Goal: Transaction & Acquisition: Obtain resource

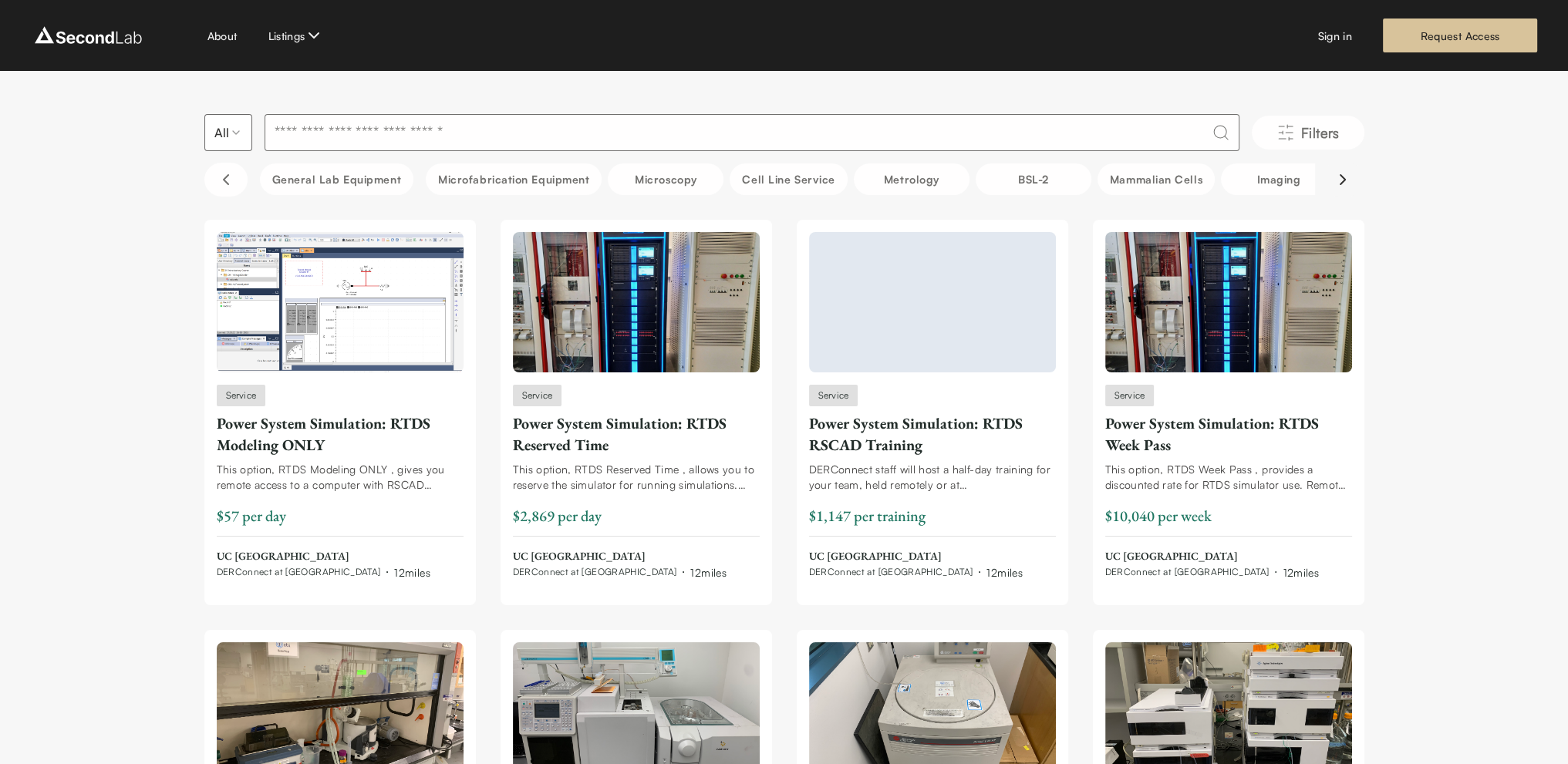
click at [1346, 176] on icon "Scroll right" at bounding box center [1343, 180] width 19 height 19
click at [1346, 178] on icon "Scroll right" at bounding box center [1343, 180] width 19 height 19
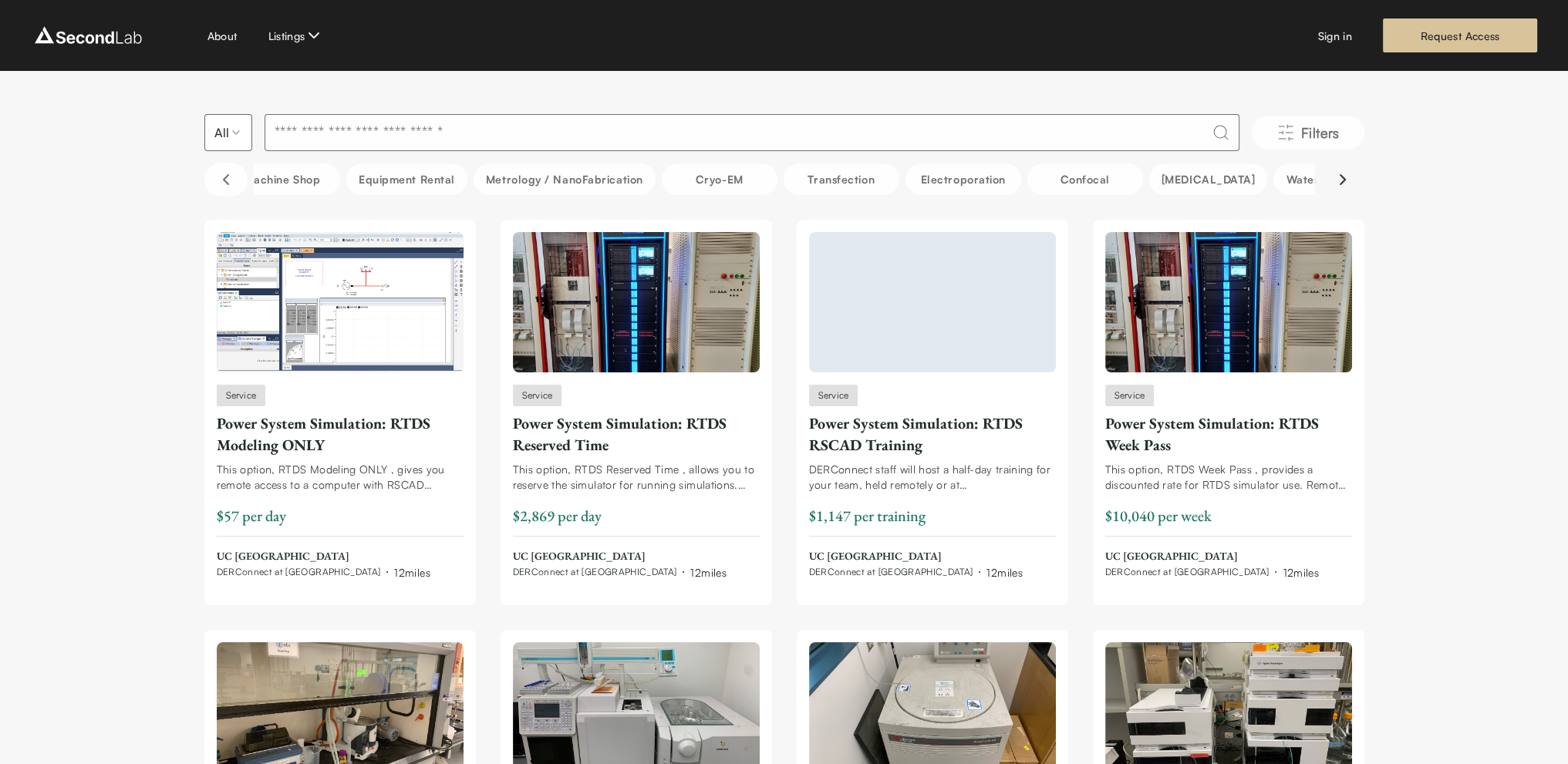
scroll to position [0, 1156]
click at [1346, 178] on icon "Scroll right" at bounding box center [1343, 180] width 19 height 19
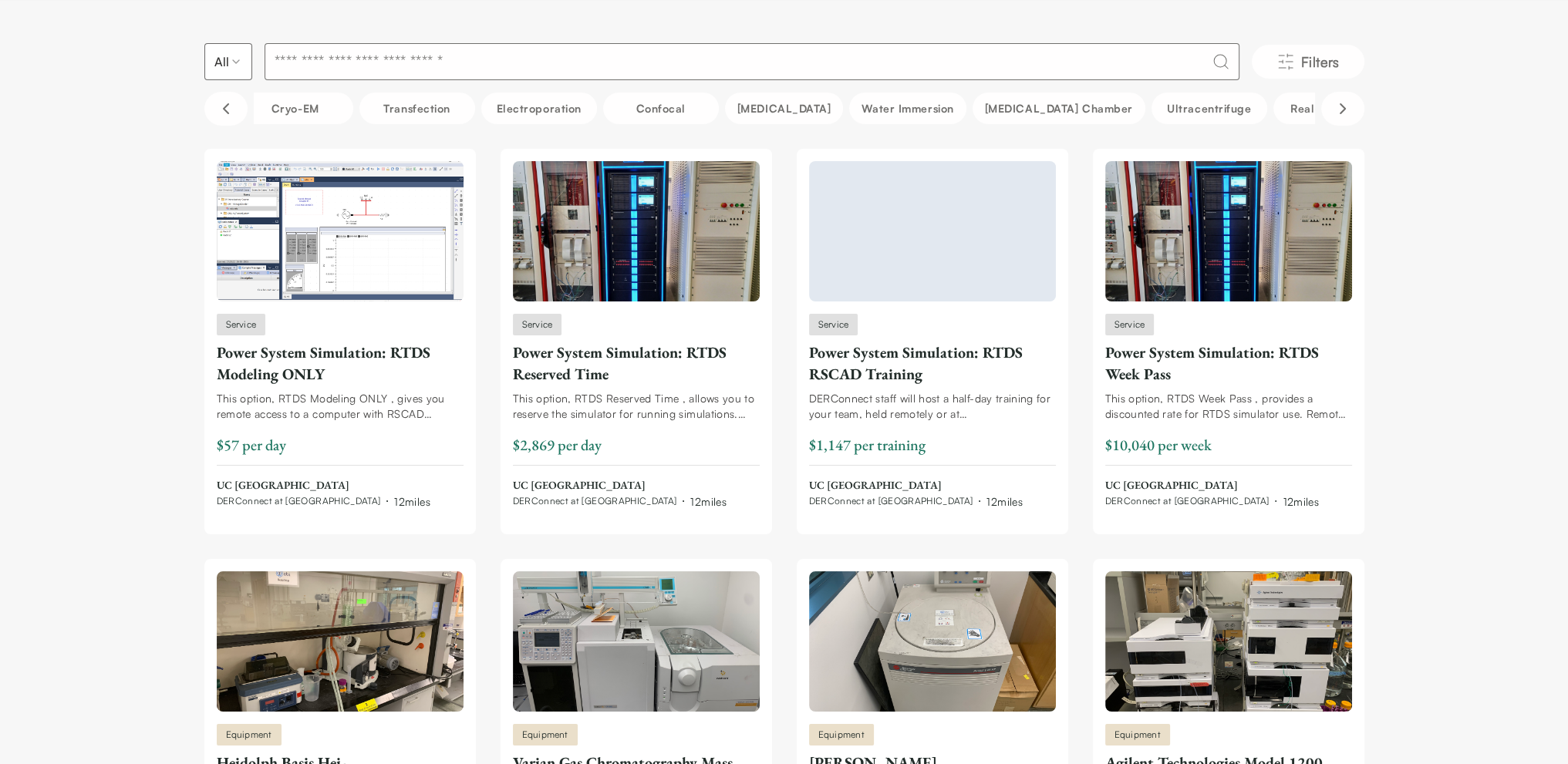
scroll to position [0, 0]
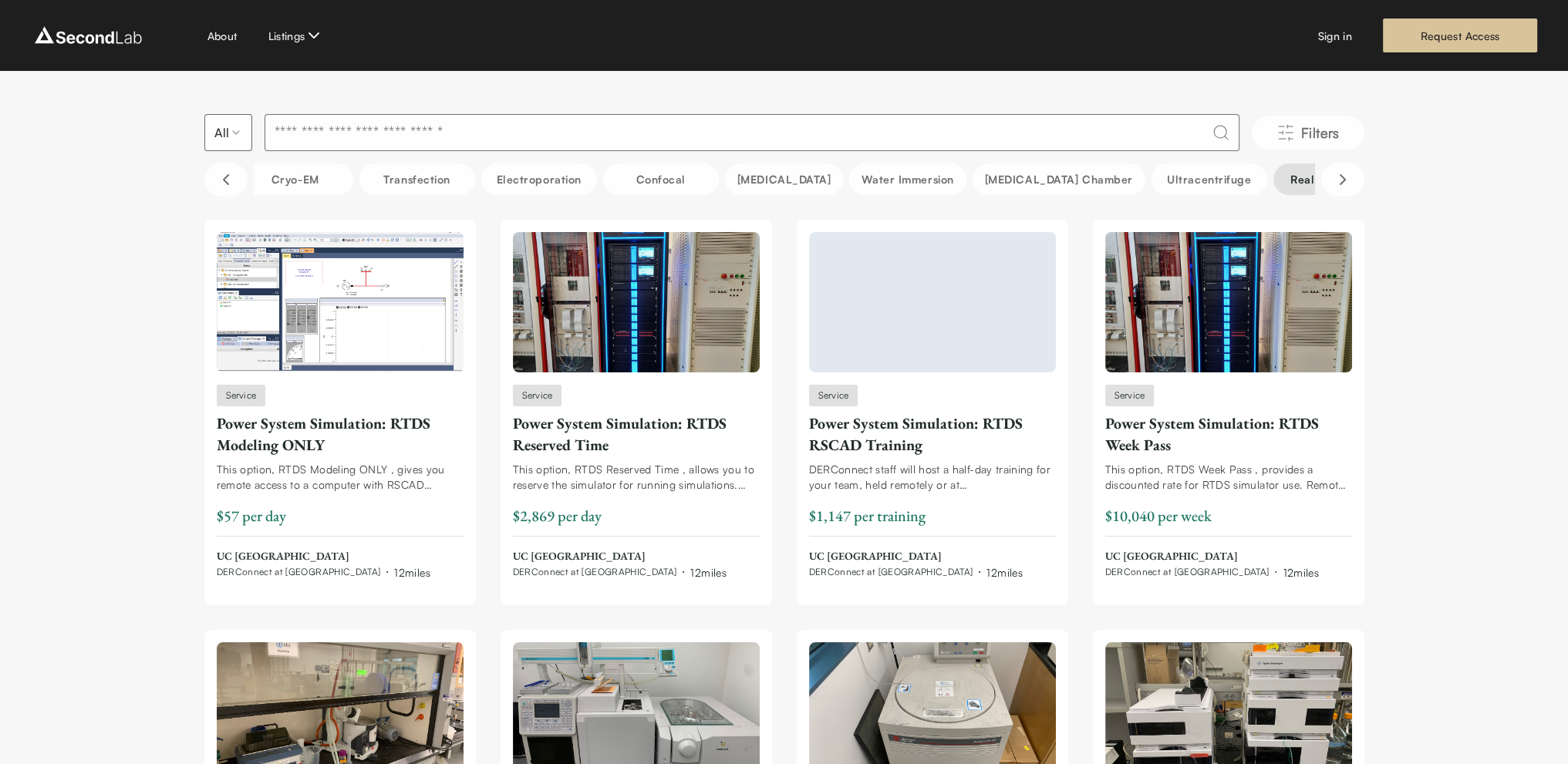
click at [1274, 180] on button "Real-Time PCR" at bounding box center [1331, 179] width 115 height 32
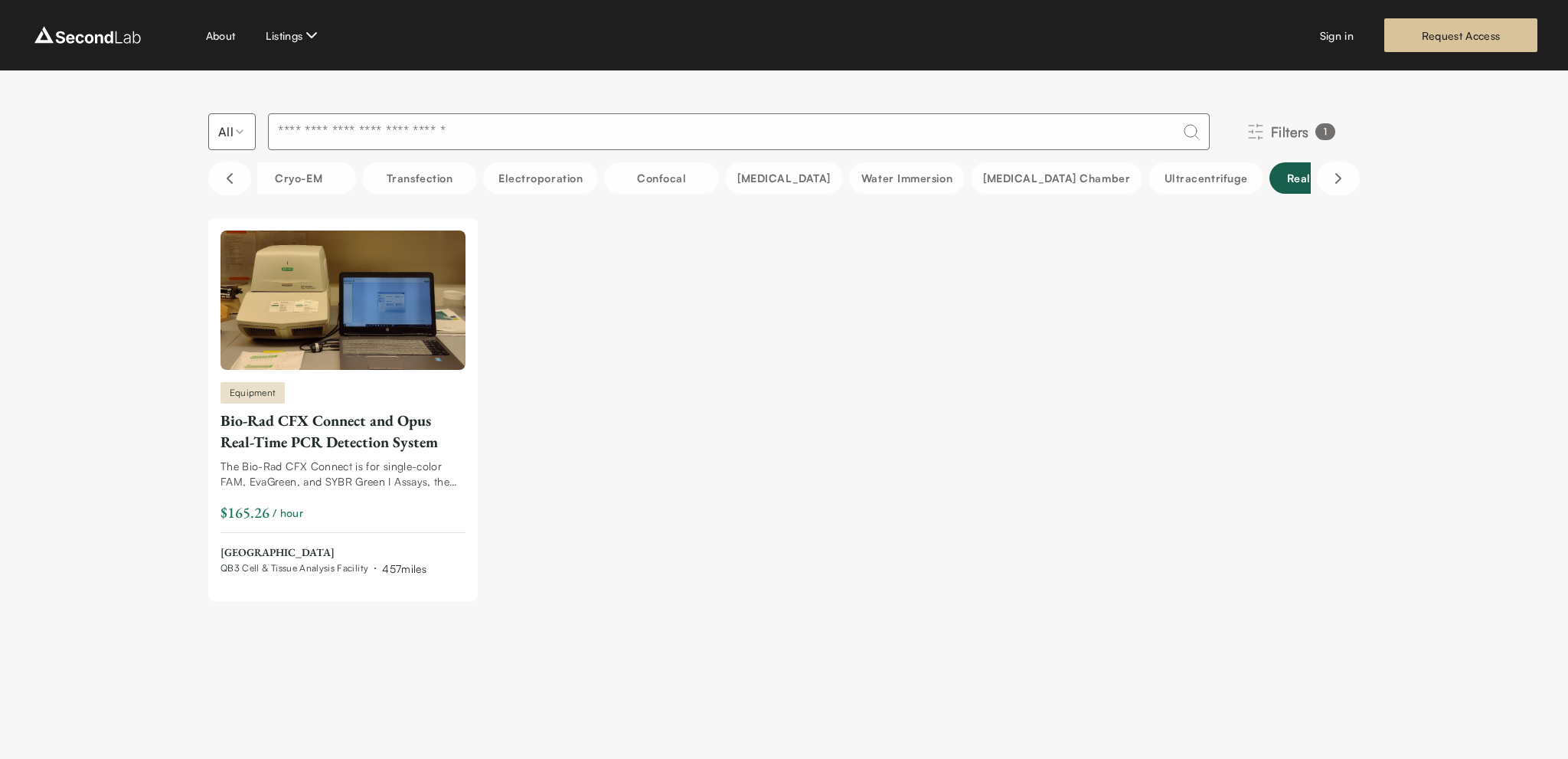
click at [1293, 131] on span "Filters" at bounding box center [1289, 132] width 38 height 22
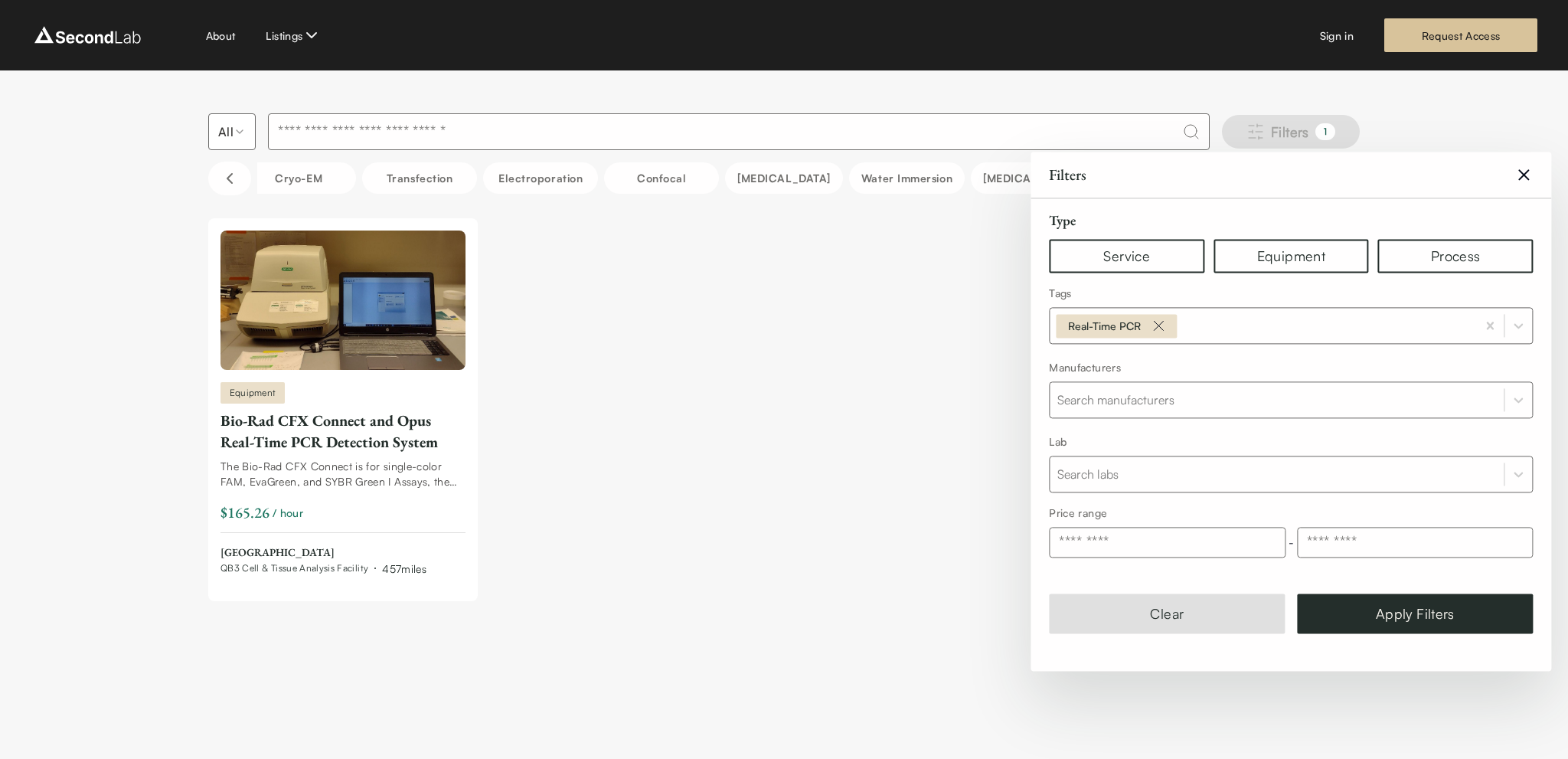
click at [1293, 131] on span "Filters" at bounding box center [1289, 132] width 38 height 22
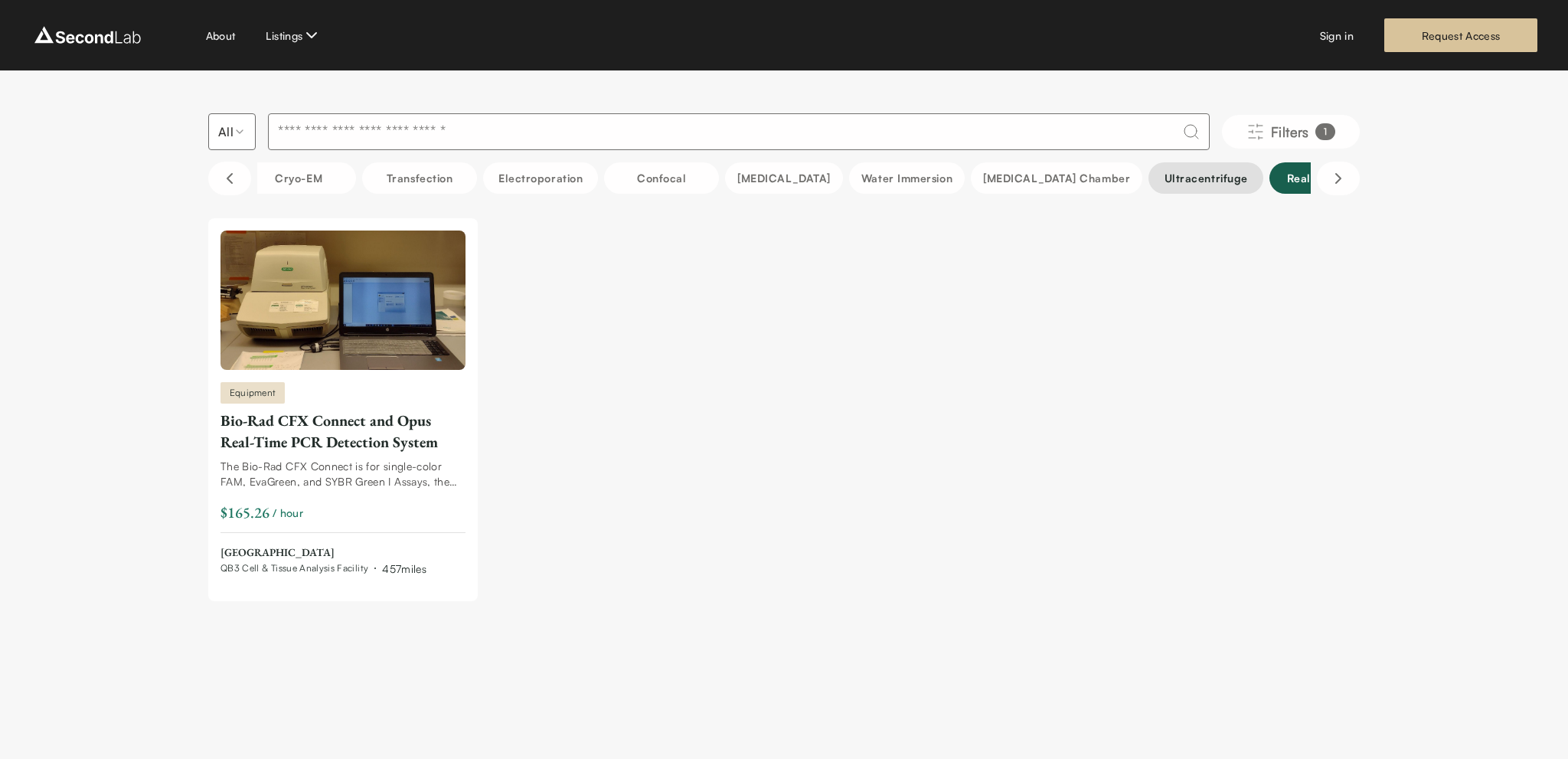
click at [1151, 180] on button "Ultracentrifuge" at bounding box center [1205, 178] width 115 height 31
click at [991, 182] on button "Hypoxia Chamber" at bounding box center [1056, 178] width 171 height 31
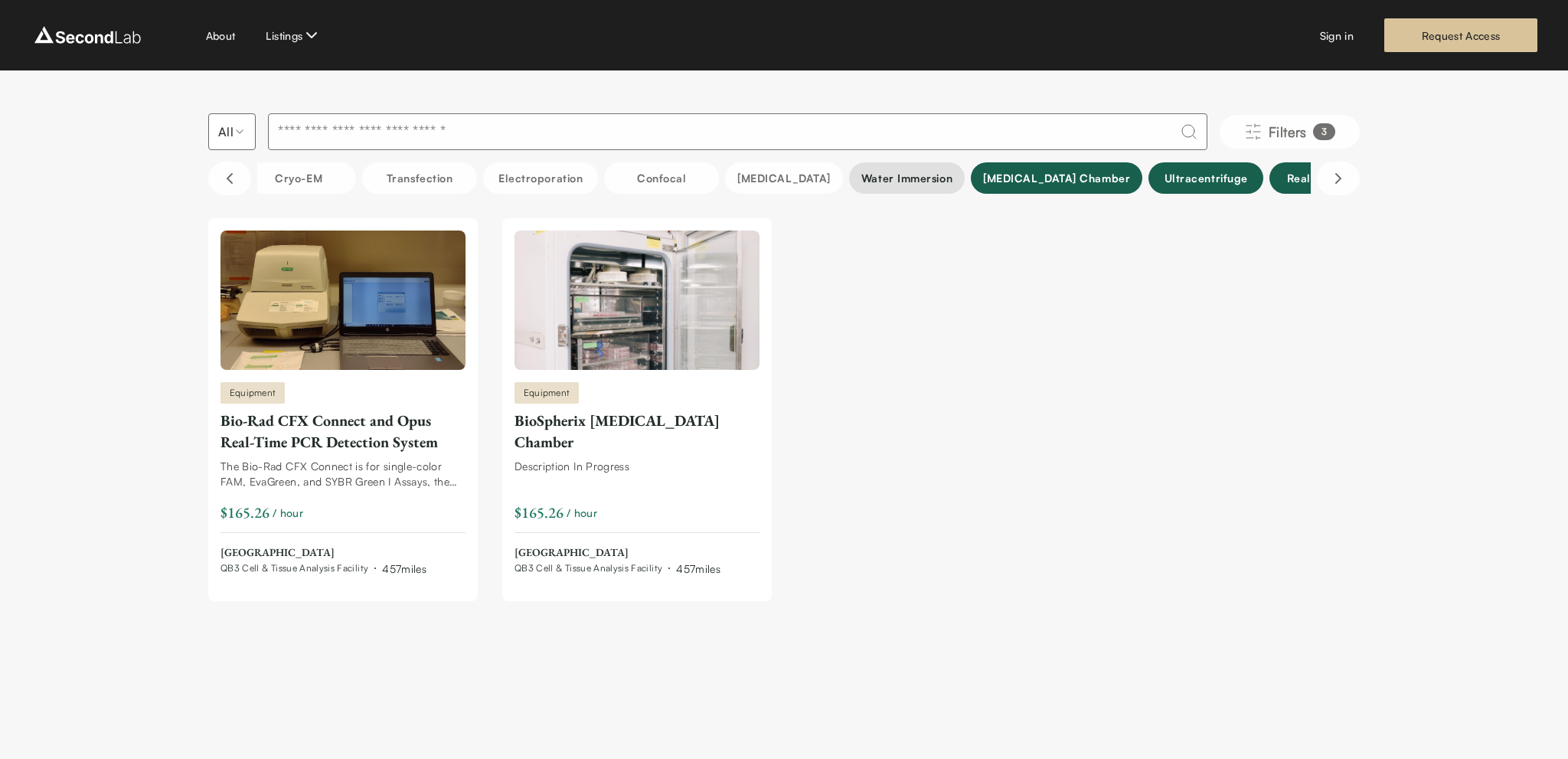
click at [887, 180] on button "Water Immersion" at bounding box center [907, 178] width 115 height 31
click at [764, 177] on button "Flow Cytometry" at bounding box center [784, 178] width 118 height 31
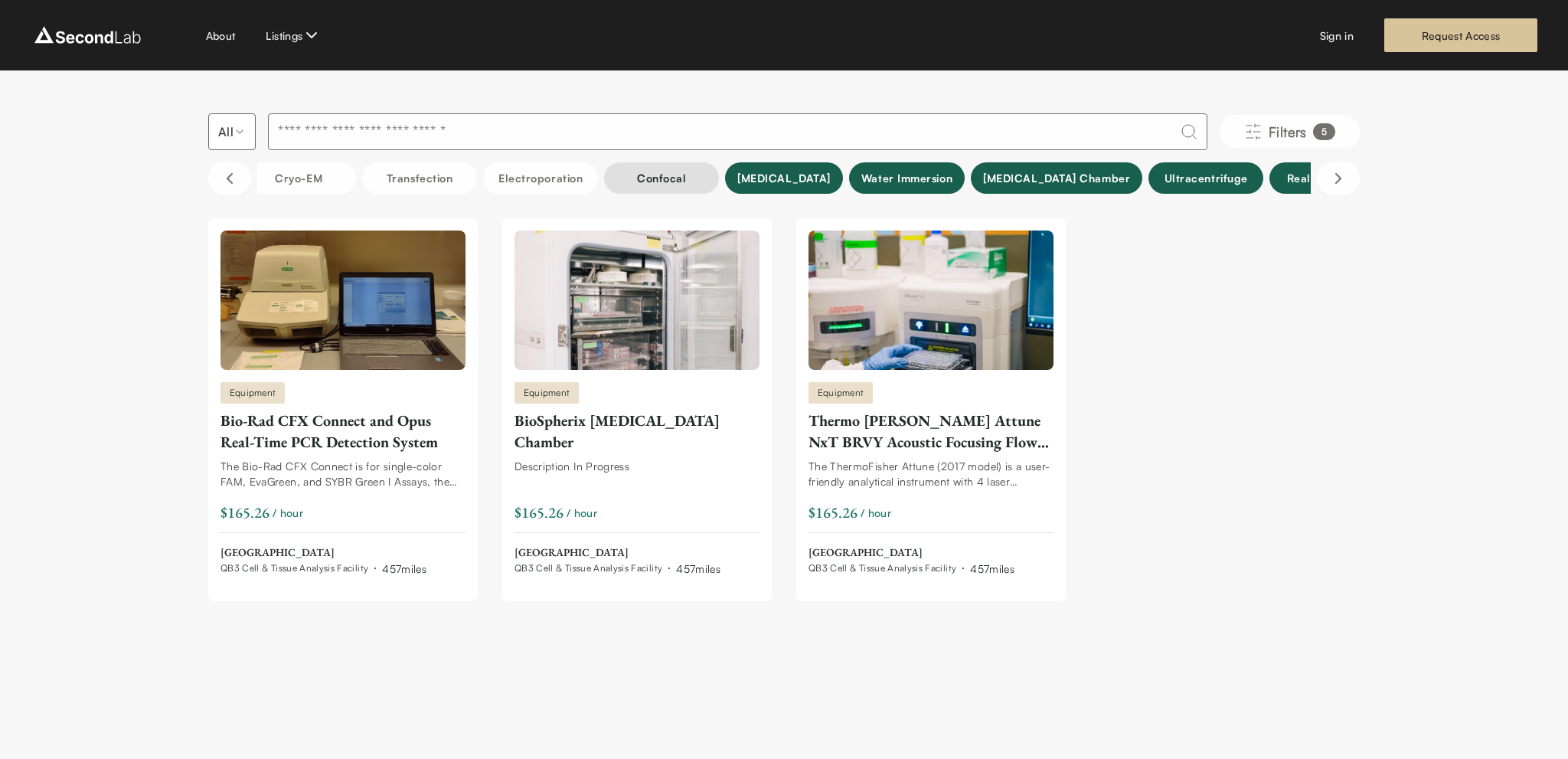
click at [649, 174] on button "Confocal" at bounding box center [661, 178] width 115 height 31
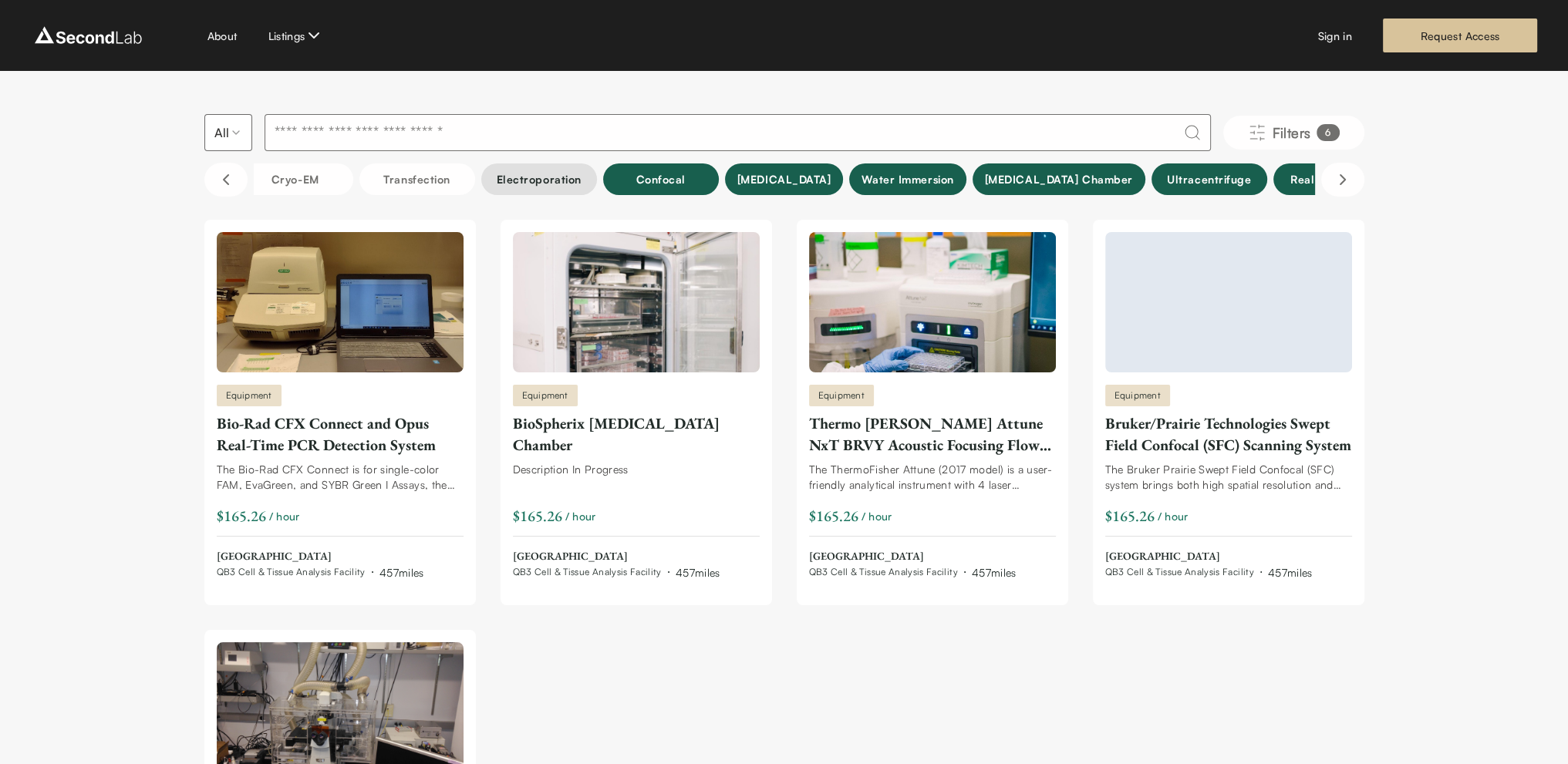
click at [533, 183] on button "Electroporation" at bounding box center [539, 179] width 115 height 32
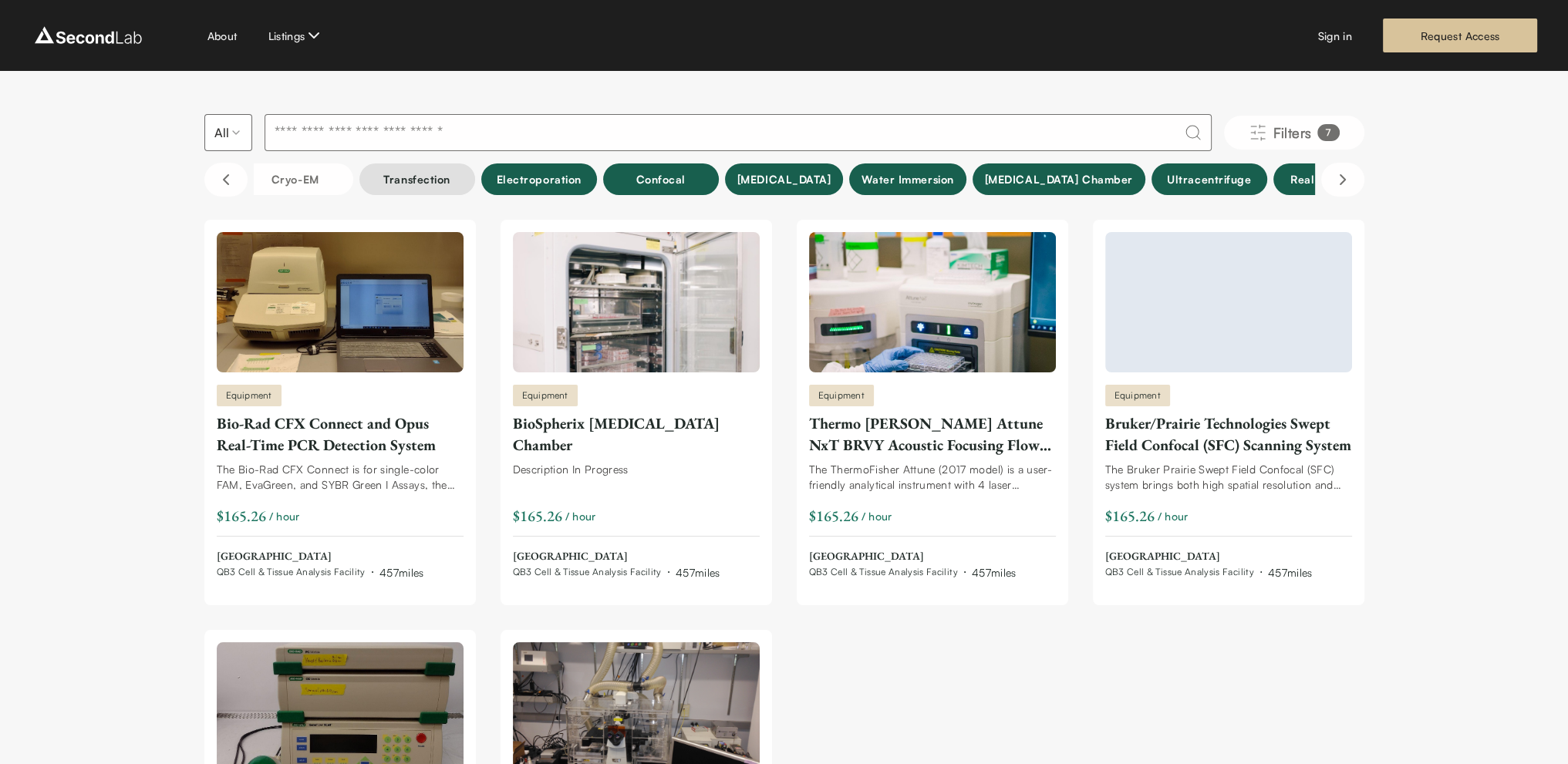
click at [417, 178] on button "Transfection" at bounding box center [417, 179] width 115 height 32
click at [283, 180] on button "Cryo-EM" at bounding box center [295, 179] width 115 height 32
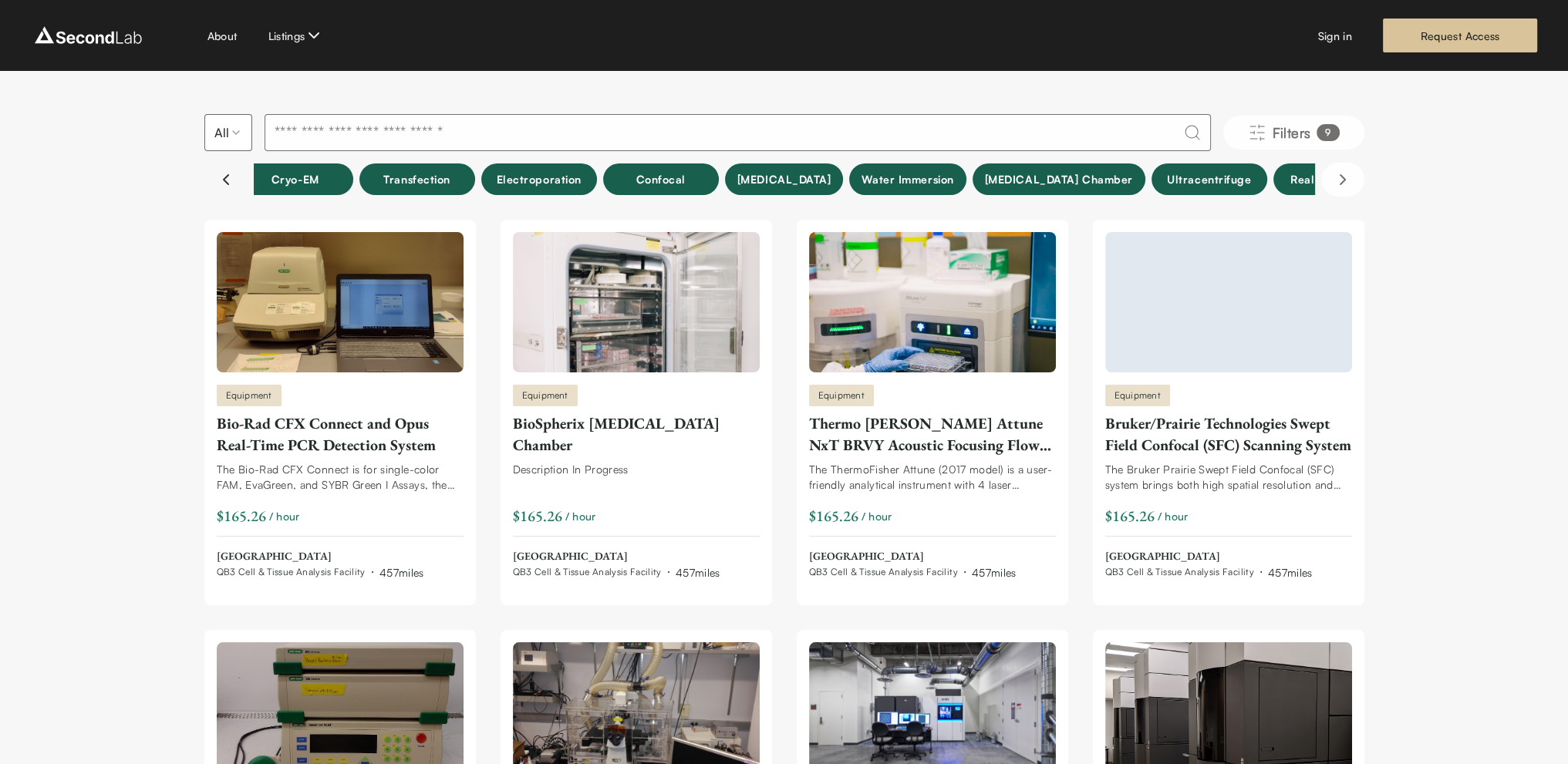
click at [231, 175] on icon "Scroll left" at bounding box center [225, 180] width 19 height 19
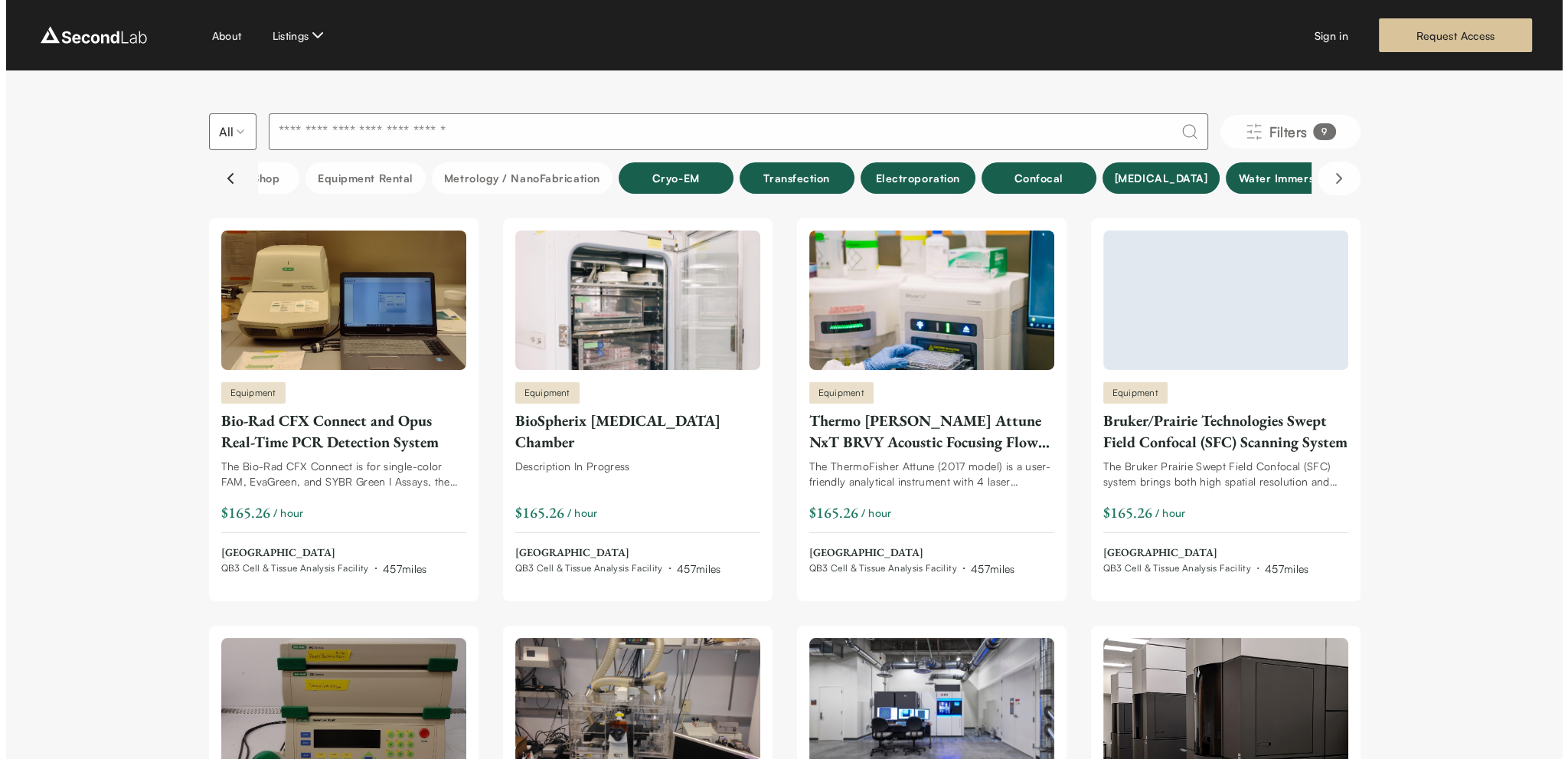
scroll to position [0, 1148]
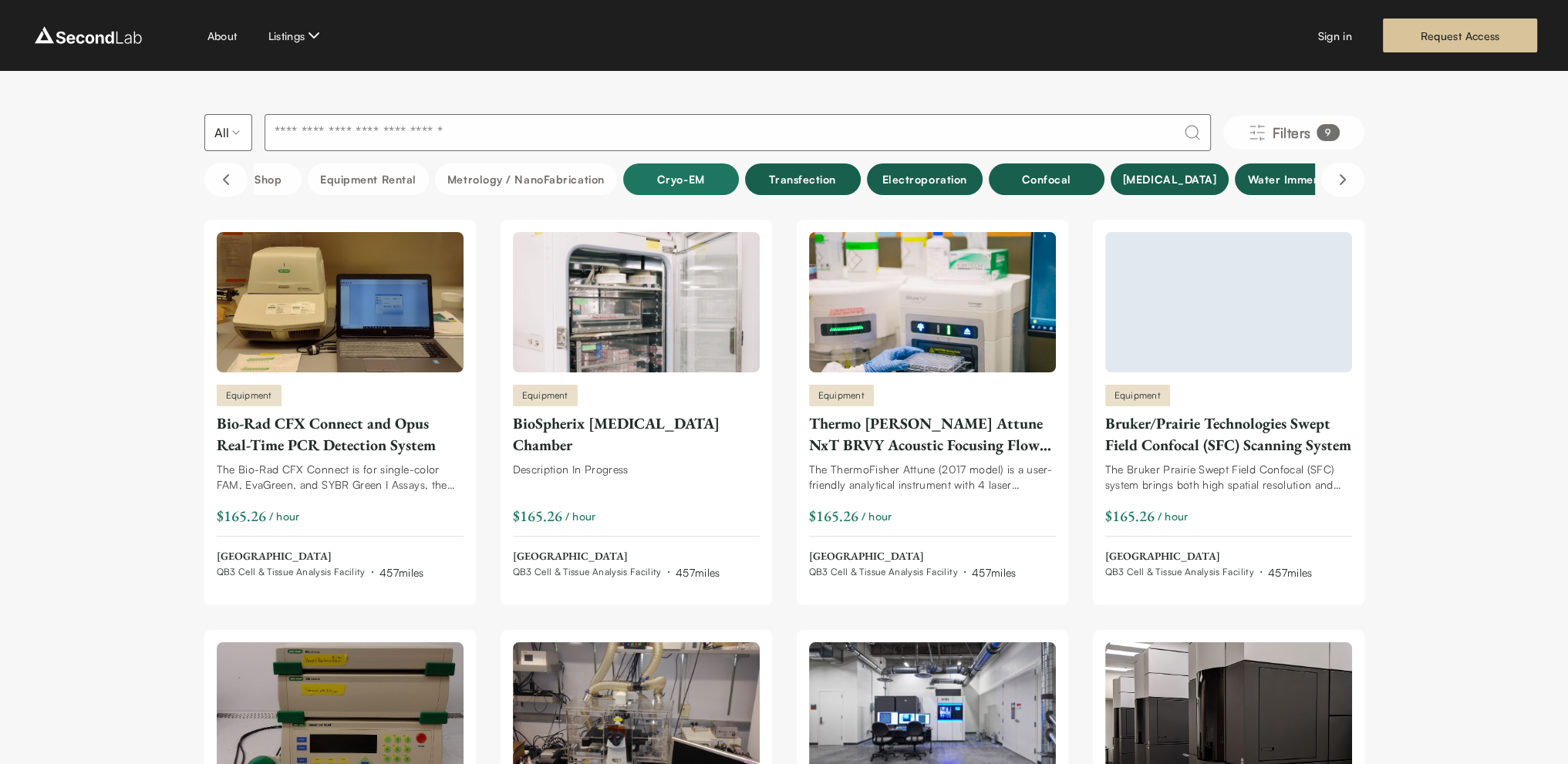
click at [676, 167] on button "Cryo-EM" at bounding box center [681, 179] width 115 height 32
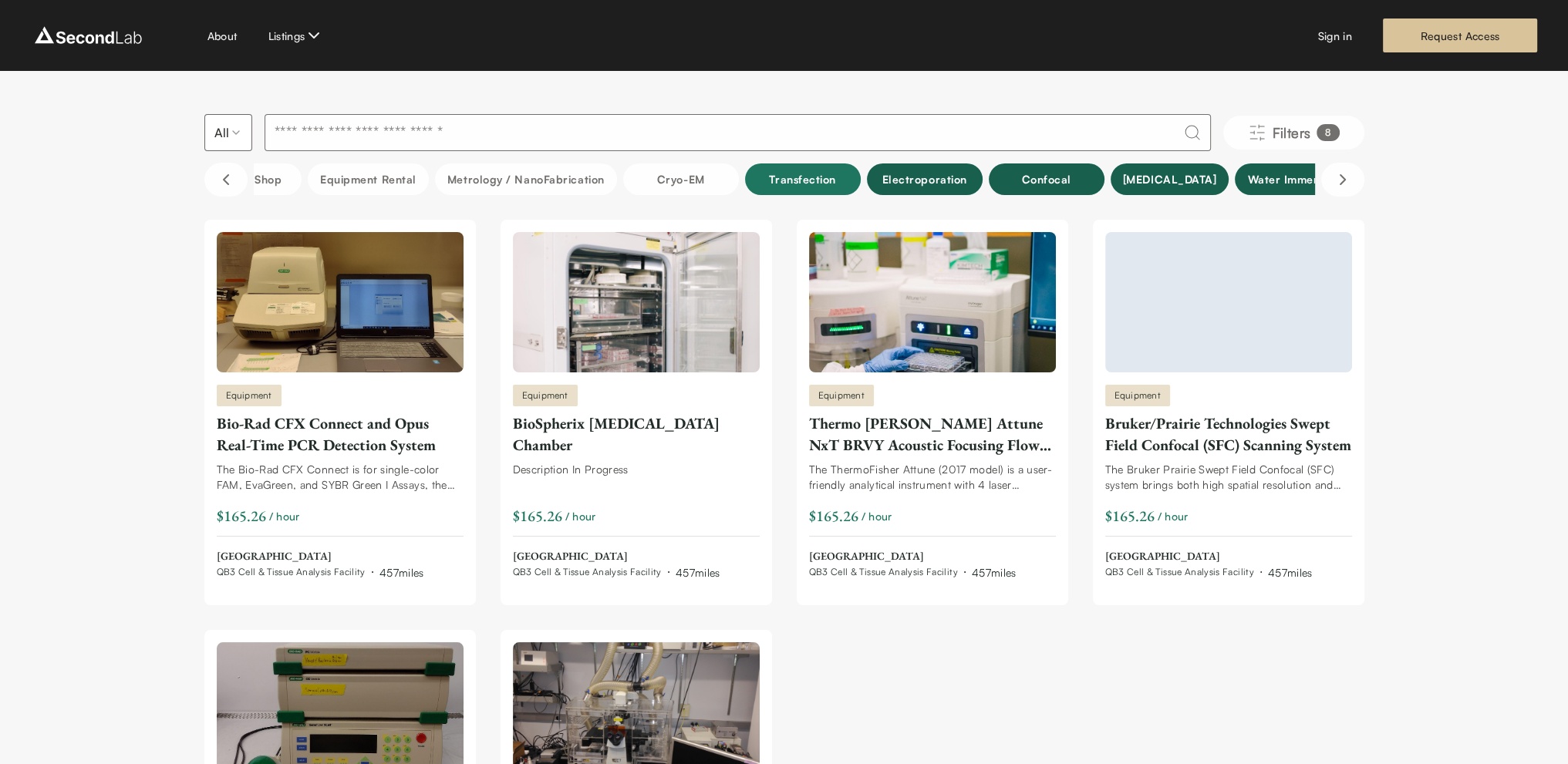
drag, startPoint x: 817, startPoint y: 172, endPoint x: 849, endPoint y: 173, distance: 32.0
click at [817, 172] on button "Transfection" at bounding box center [803, 179] width 115 height 32
click at [900, 174] on button "Electroporation" at bounding box center [925, 179] width 115 height 32
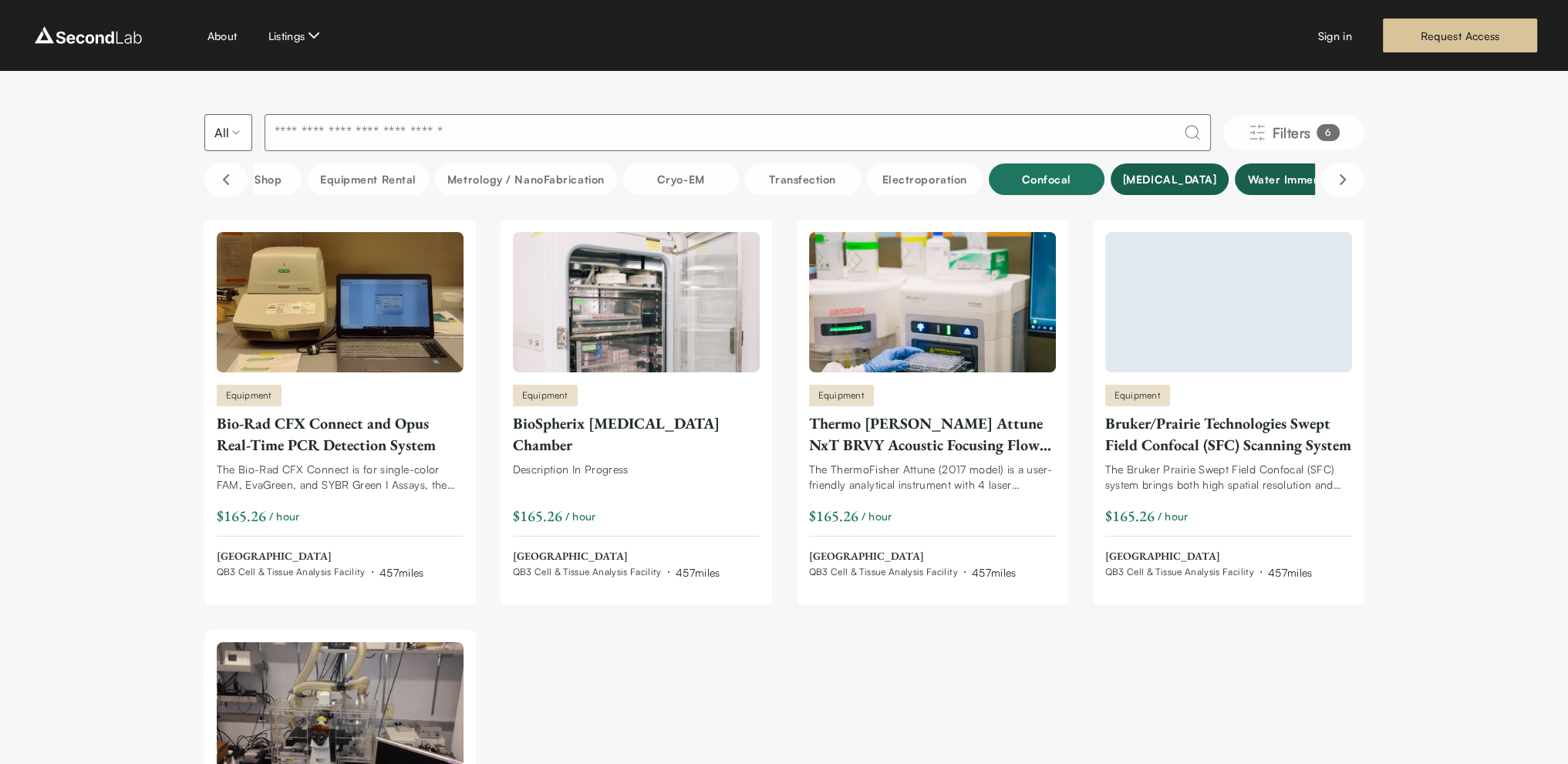
click at [1017, 171] on button "Confocal" at bounding box center [1047, 179] width 115 height 32
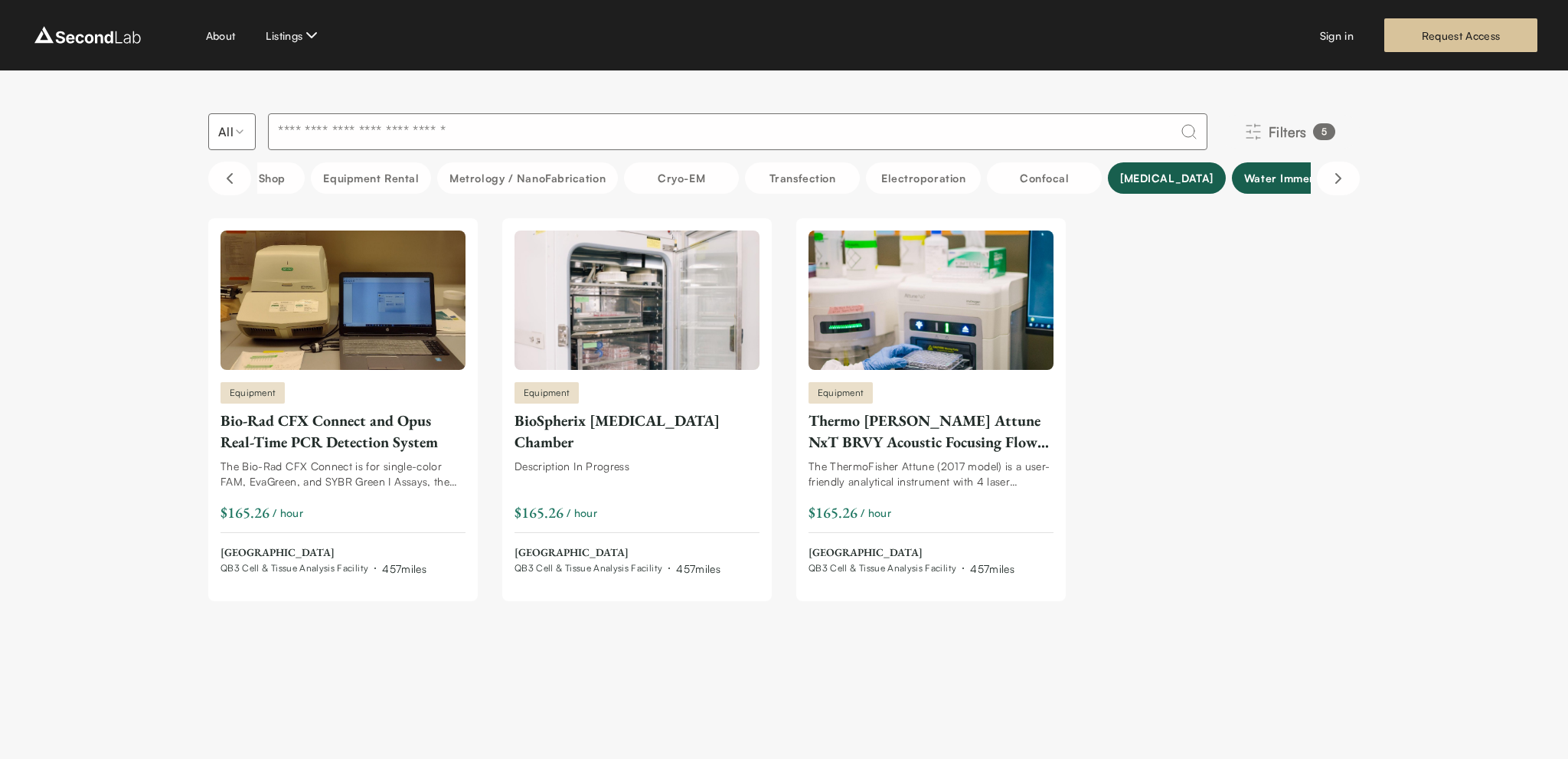
click at [1289, 134] on span "Filters" at bounding box center [1287, 132] width 38 height 22
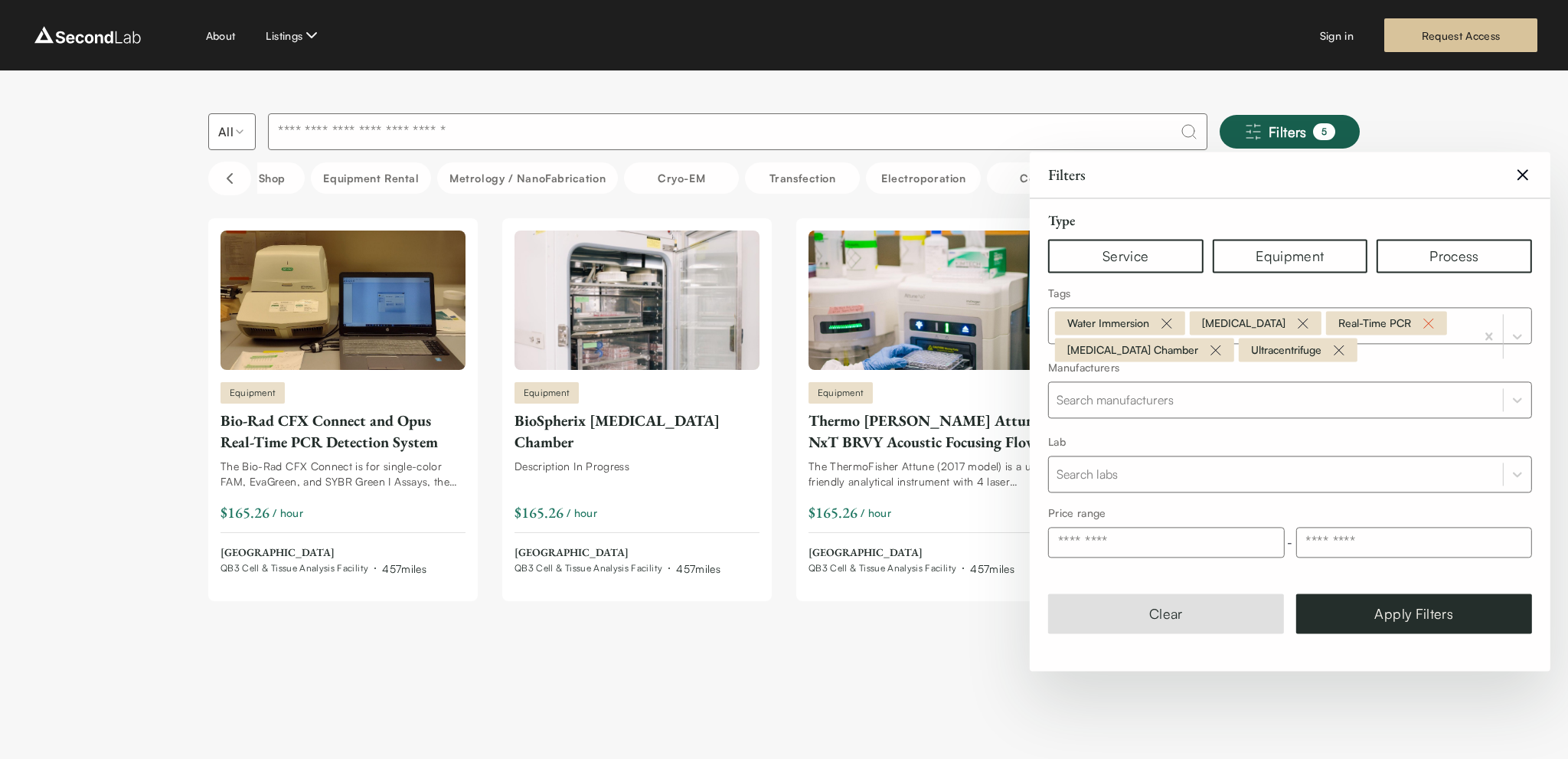
click at [1428, 320] on icon "Remove Real-Time PCR" at bounding box center [1428, 323] width 19 height 19
click at [1299, 321] on icon "Remove Flow Cytometry" at bounding box center [1303, 323] width 19 height 19
click at [1162, 327] on icon "Remove Water Immersion" at bounding box center [1167, 323] width 19 height 19
click at [1211, 325] on icon "Remove Hypoxia Chamber" at bounding box center [1215, 325] width 9 height 9
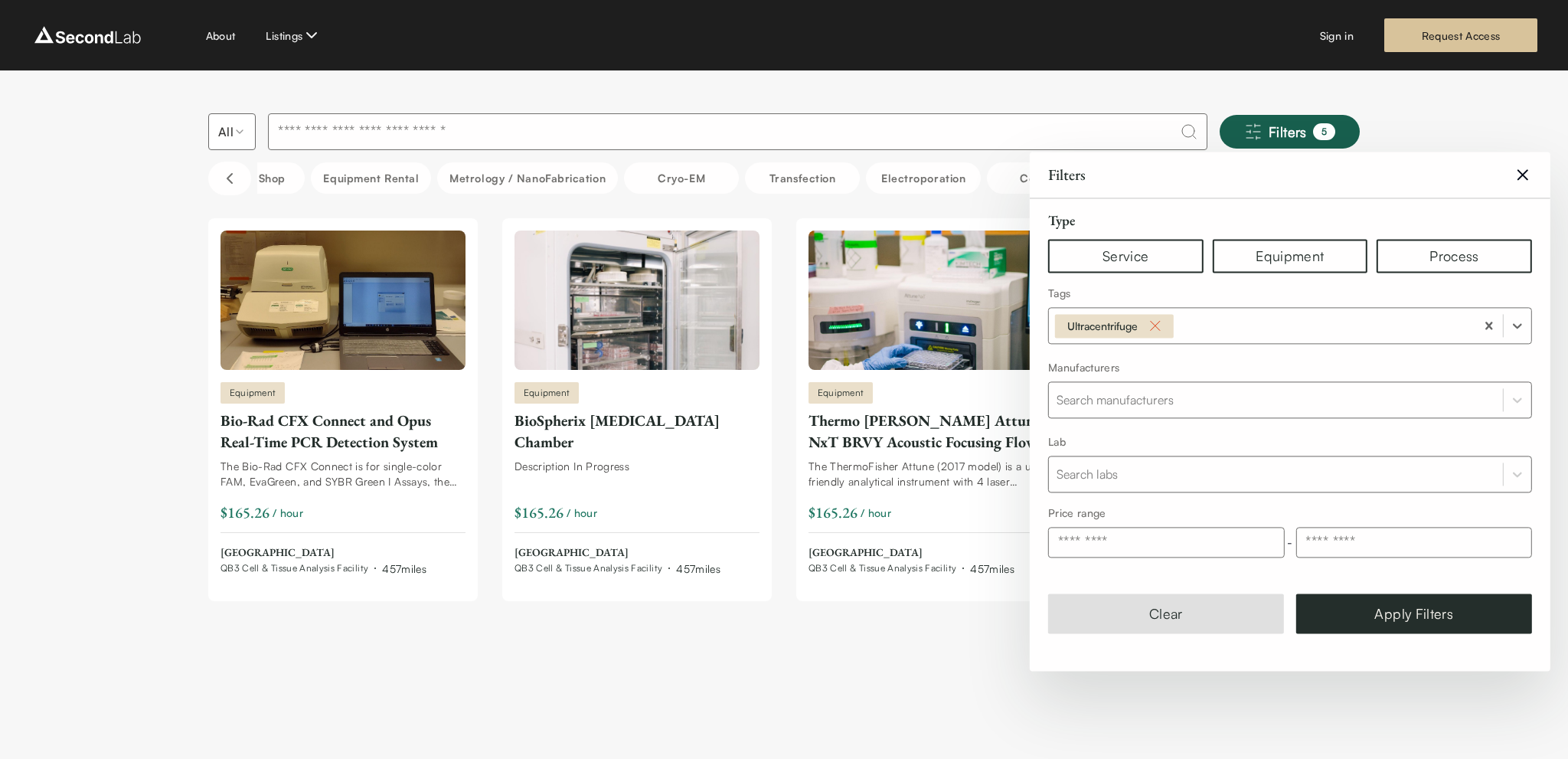
click at [1163, 325] on icon "Remove Ultracentrifuge" at bounding box center [1155, 326] width 19 height 19
click at [1112, 259] on button "Service" at bounding box center [1126, 257] width 156 height 34
click at [227, 175] on icon "Scroll left" at bounding box center [229, 178] width 19 height 19
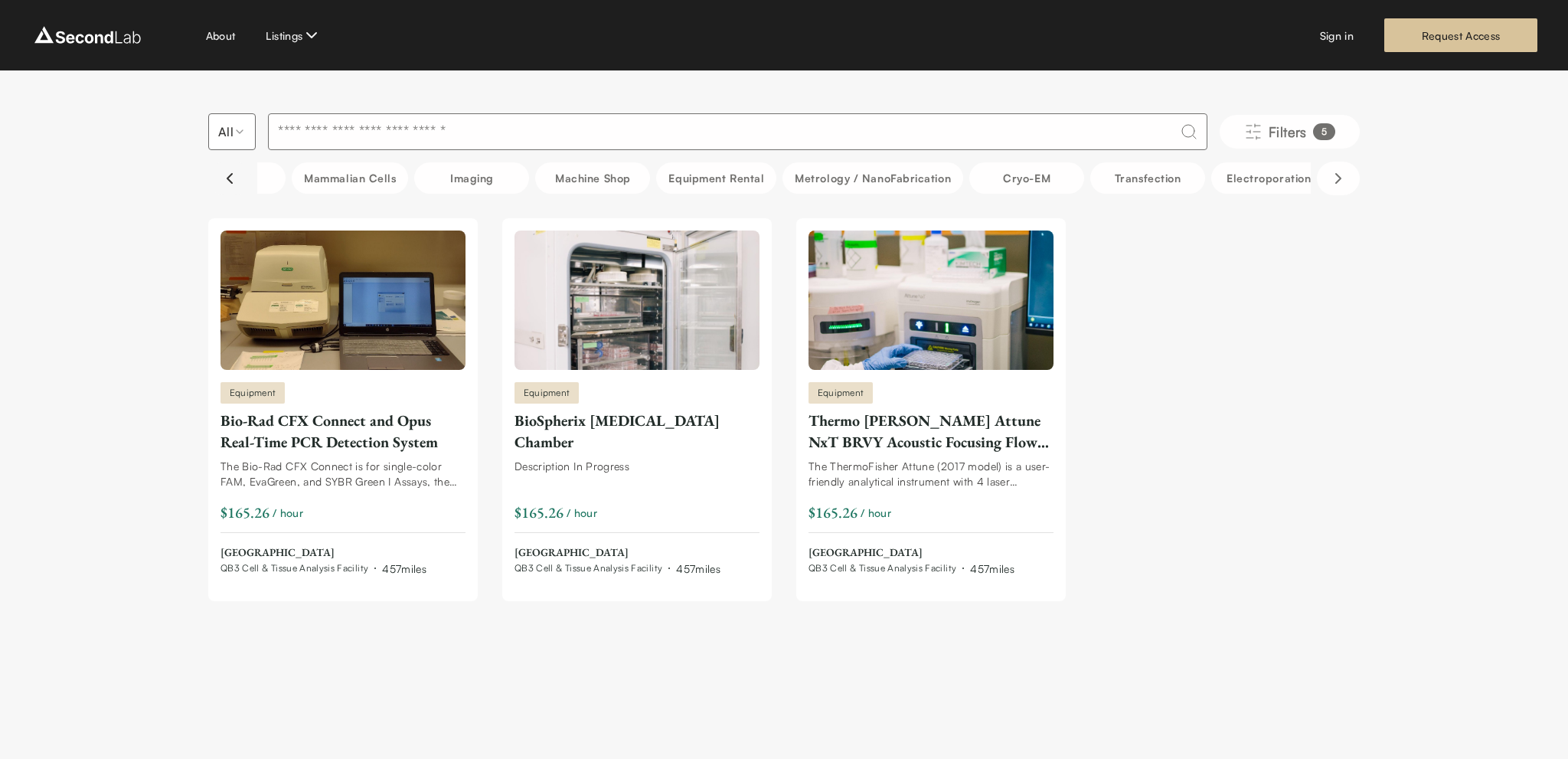
scroll to position [0, 765]
click at [227, 175] on icon "Scroll left" at bounding box center [229, 178] width 19 height 19
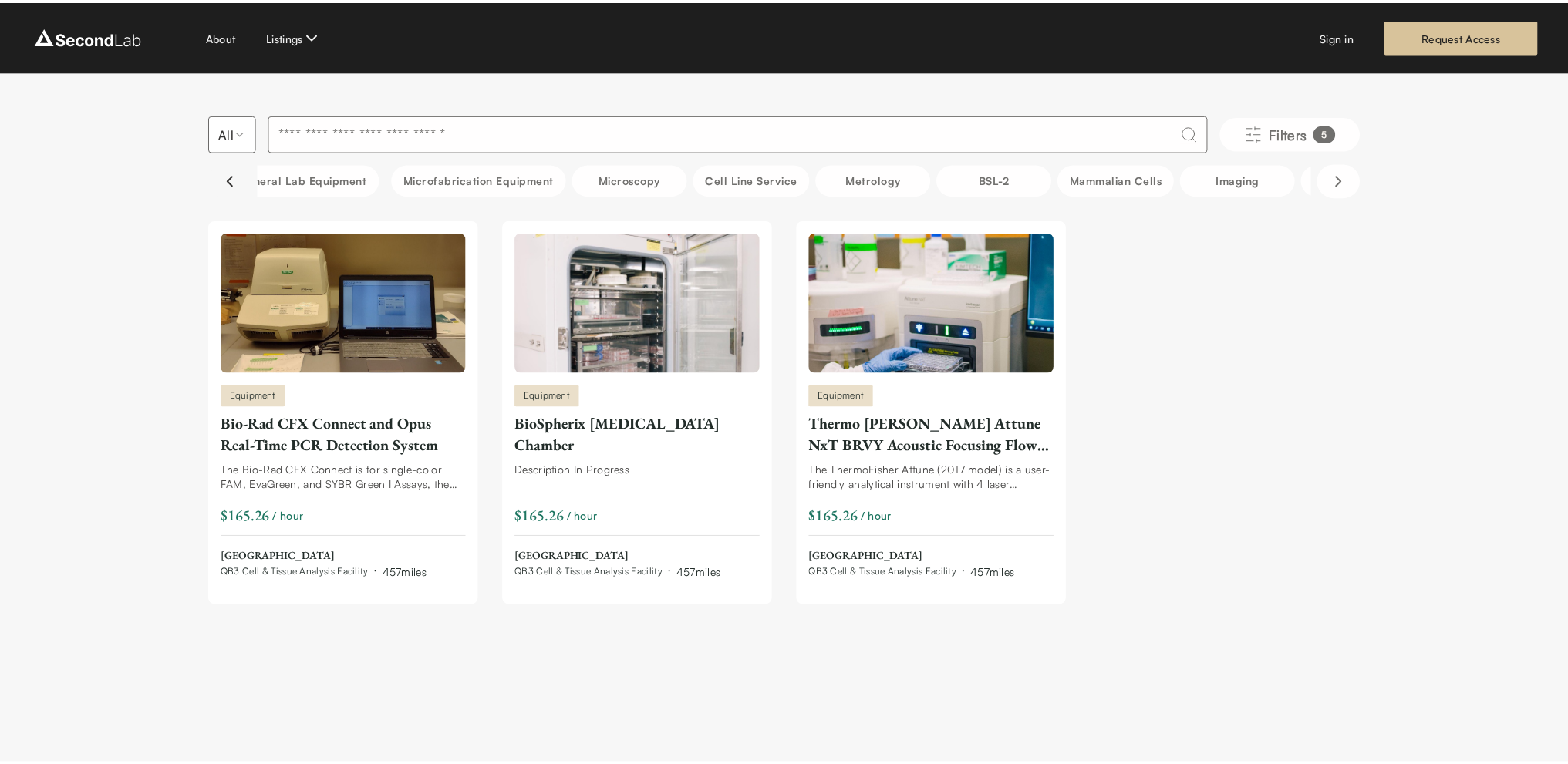
scroll to position [0, 0]
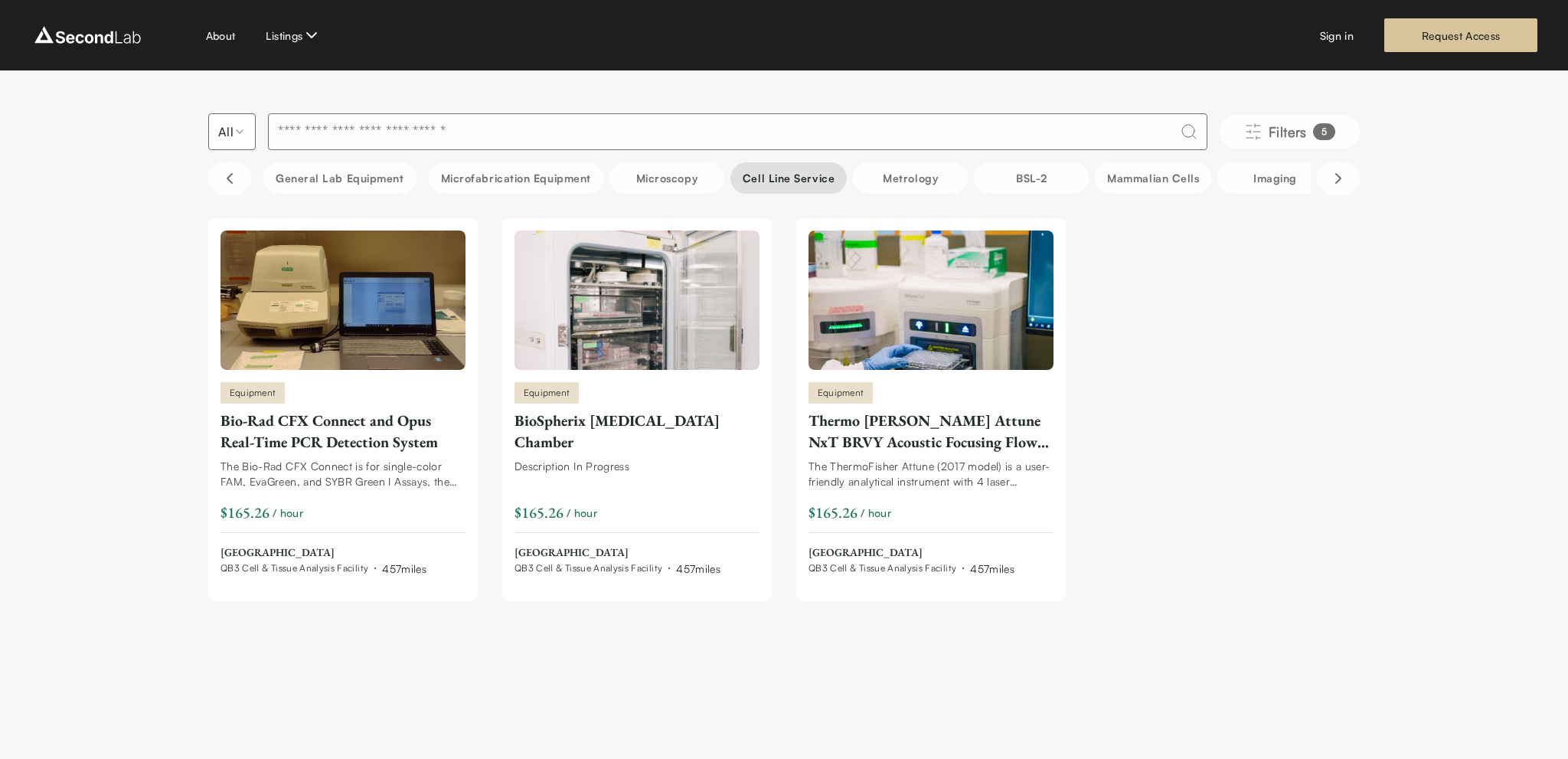
click at [790, 170] on button "Cell line service" at bounding box center [789, 178] width 116 height 31
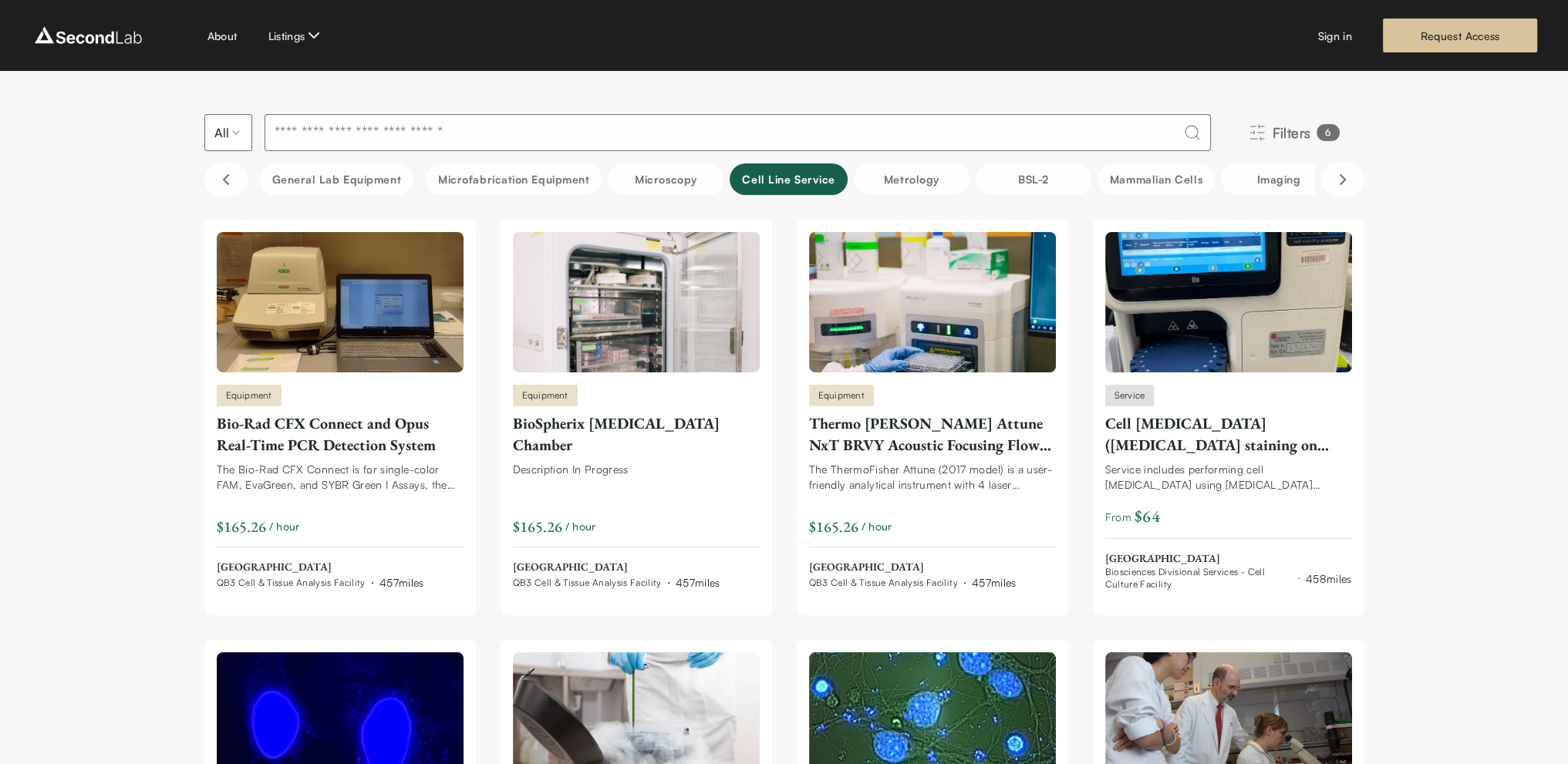
click at [1303, 132] on span "Filters" at bounding box center [1291, 132] width 38 height 22
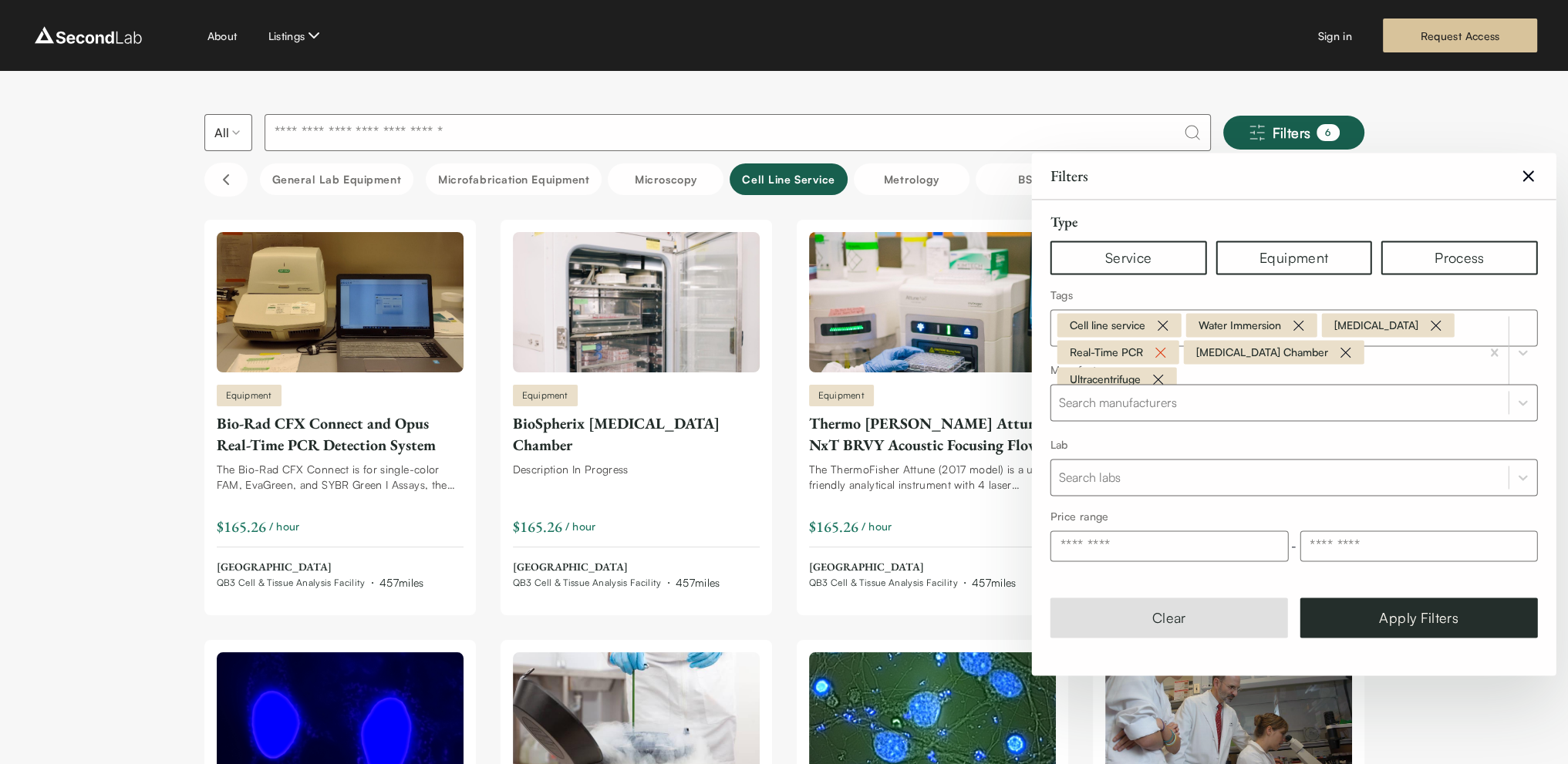
click at [1152, 350] on icon "Remove Real-Time PCR" at bounding box center [1161, 352] width 19 height 19
click at [1210, 349] on icon "Remove Hypoxia Chamber" at bounding box center [1219, 352] width 19 height 19
click at [1165, 350] on icon "Remove Ultracentrifuge" at bounding box center [1158, 352] width 19 height 19
click at [1291, 323] on icon "Remove Water Immersion" at bounding box center [1299, 328] width 19 height 19
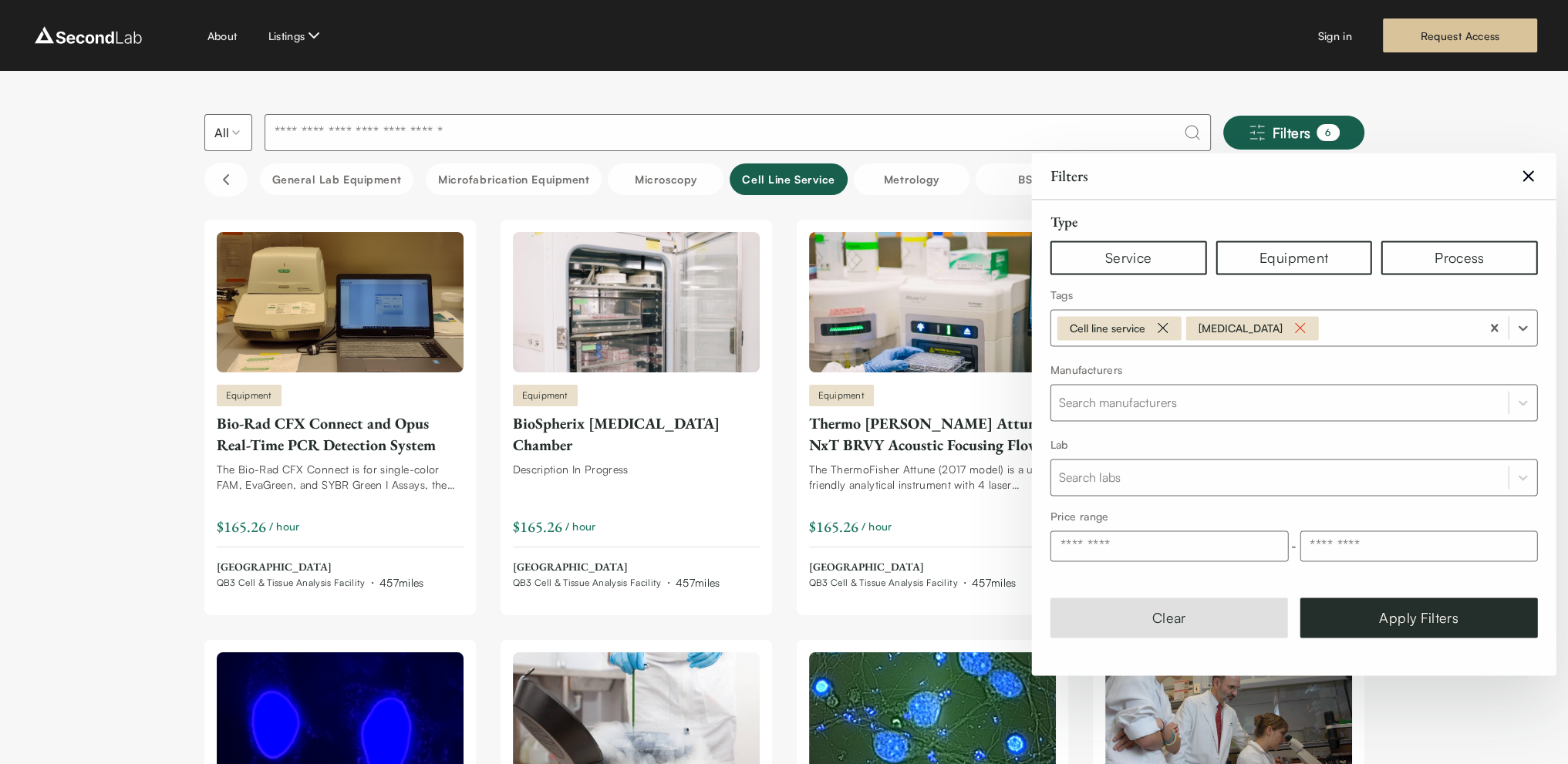
click at [1299, 326] on icon "Remove Flow Cytometry" at bounding box center [1300, 328] width 19 height 19
click at [1451, 622] on button "Apply Filters" at bounding box center [1419, 617] width 237 height 40
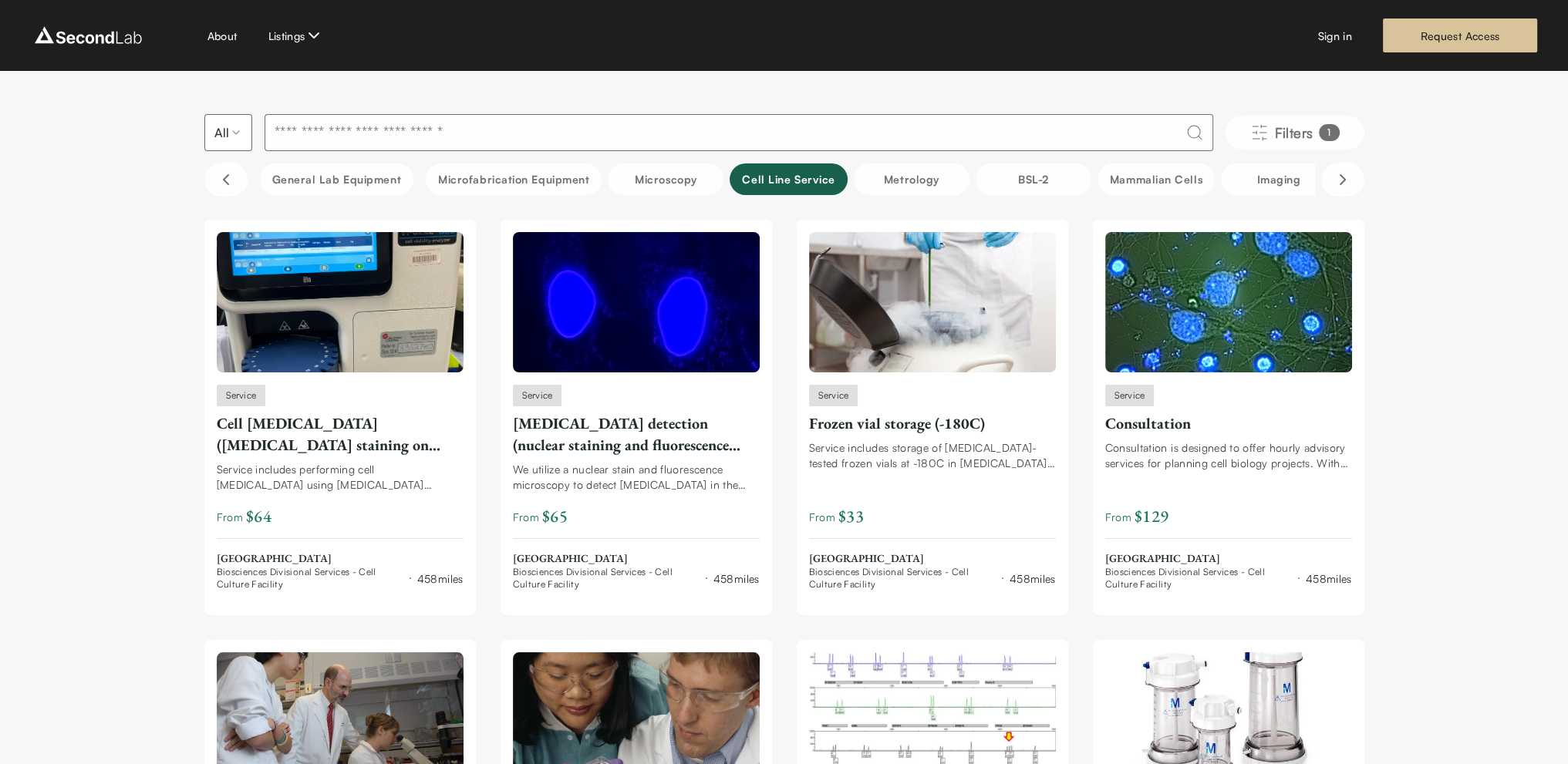
click at [244, 37] on div "About Listings" at bounding box center [265, 35] width 116 height 19
click at [231, 35] on link "About" at bounding box center [222, 36] width 30 height 16
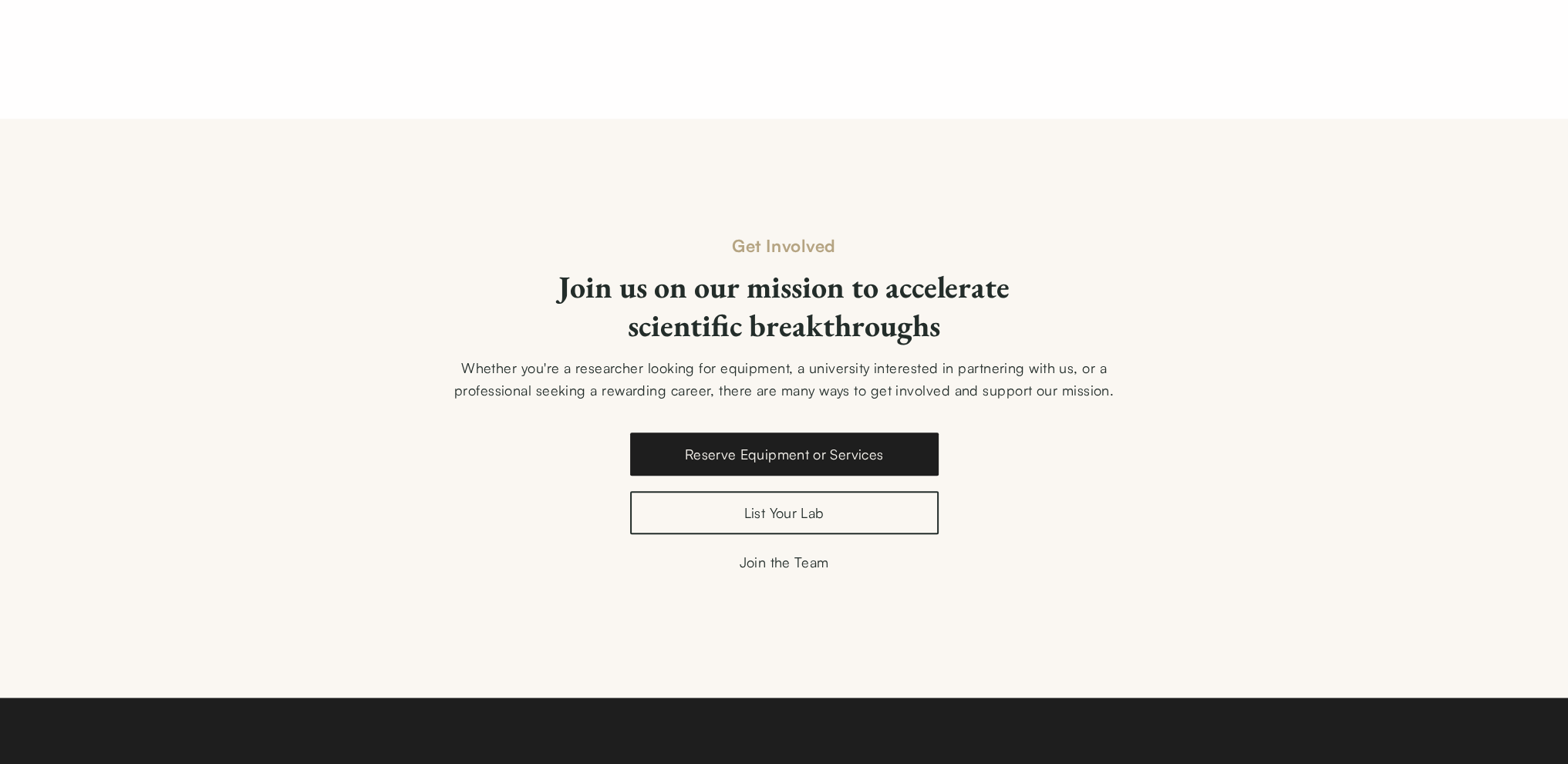
scroll to position [2004, 0]
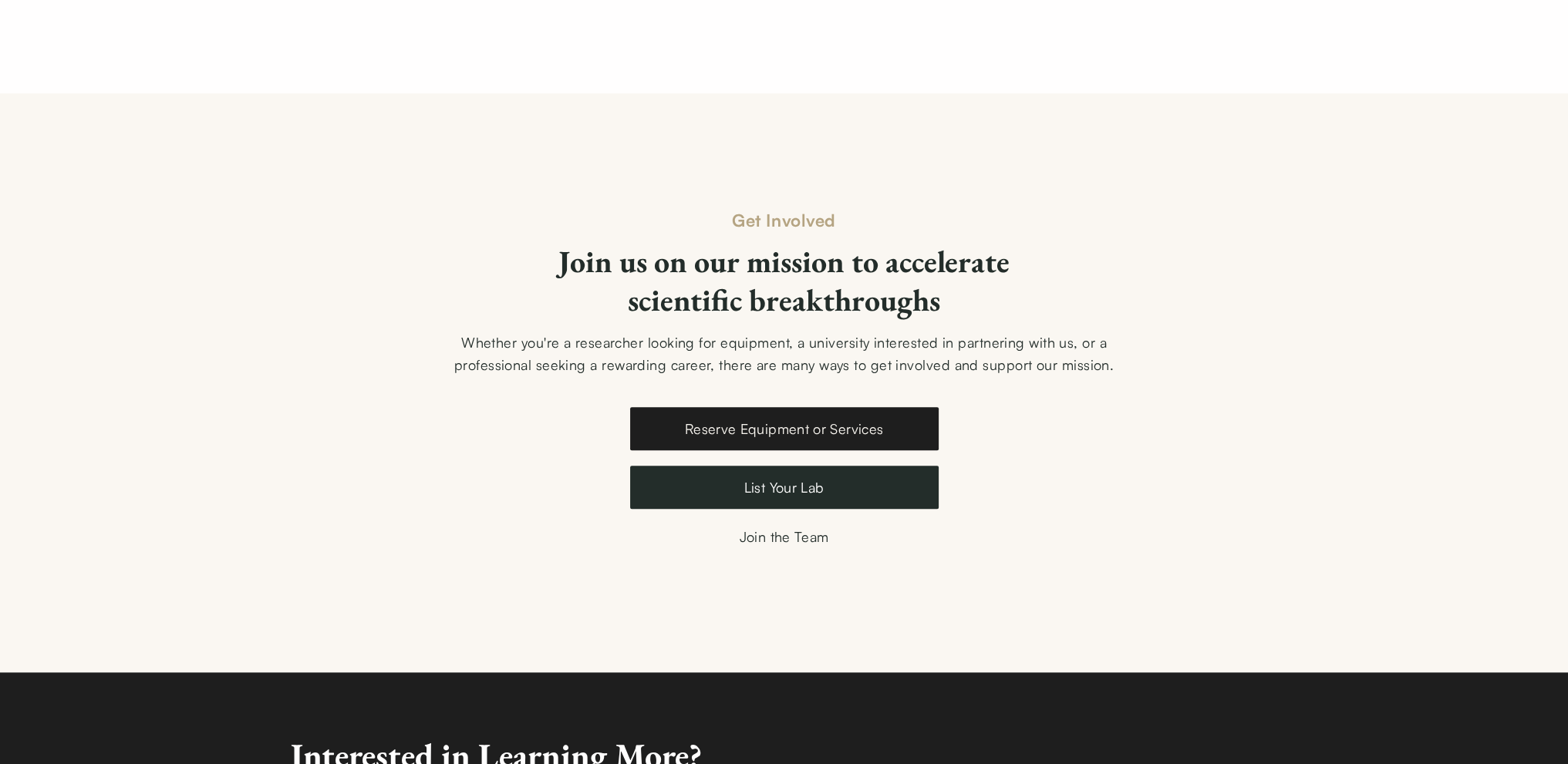
click at [813, 499] on link "List Your Lab" at bounding box center [784, 487] width 308 height 43
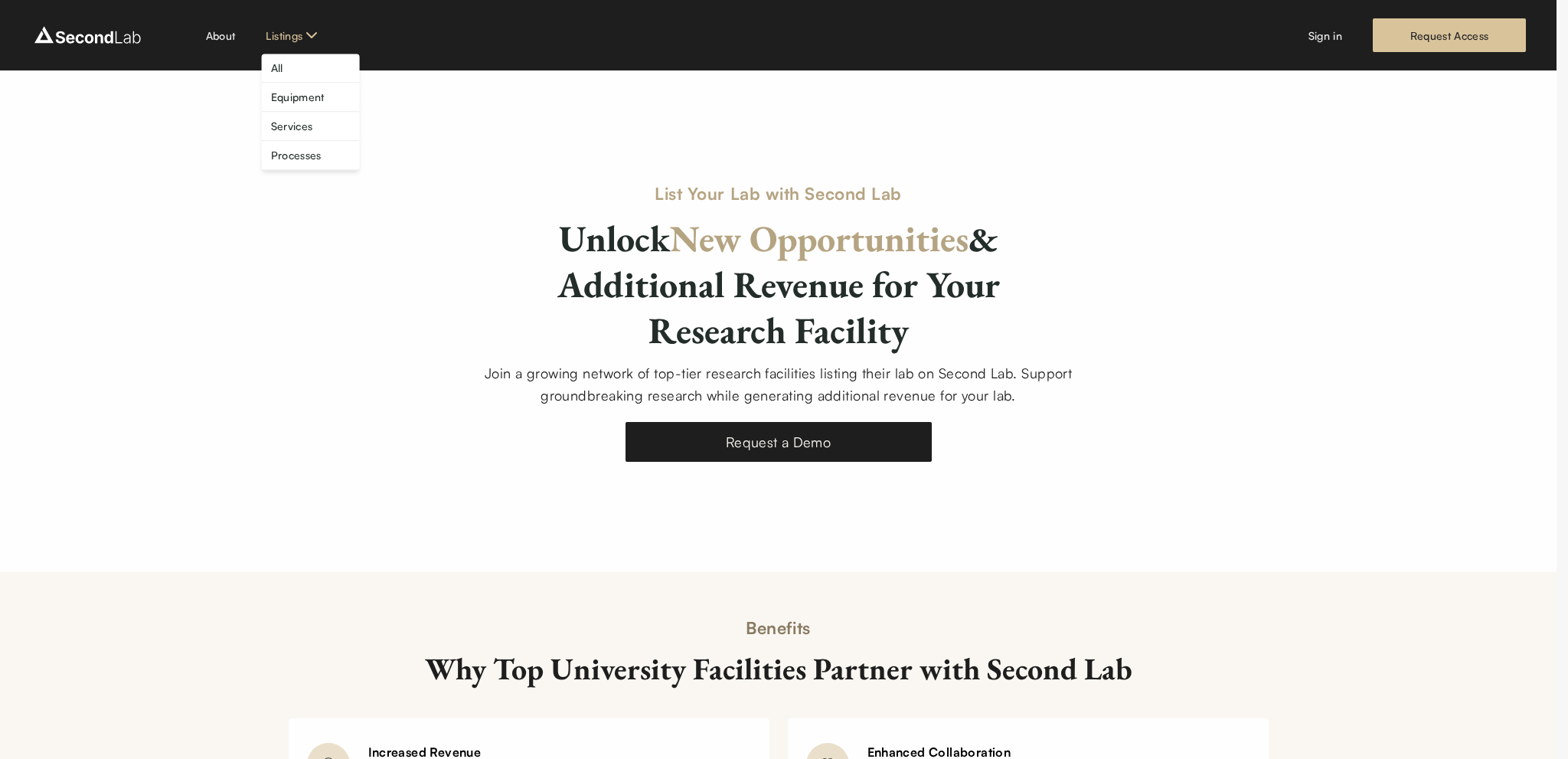
click at [283, 64] on link "All" at bounding box center [277, 68] width 12 height 16
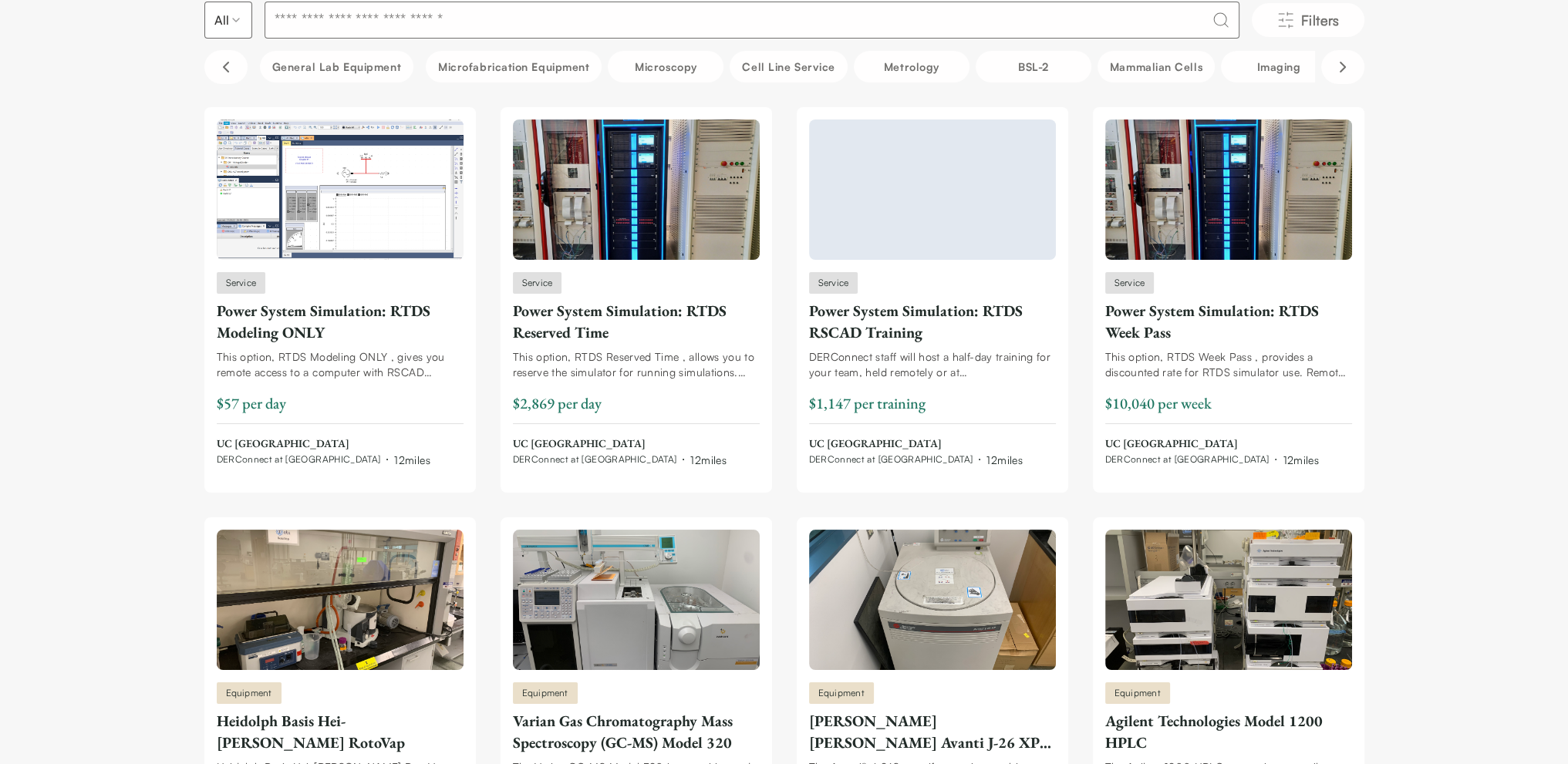
scroll to position [77, 0]
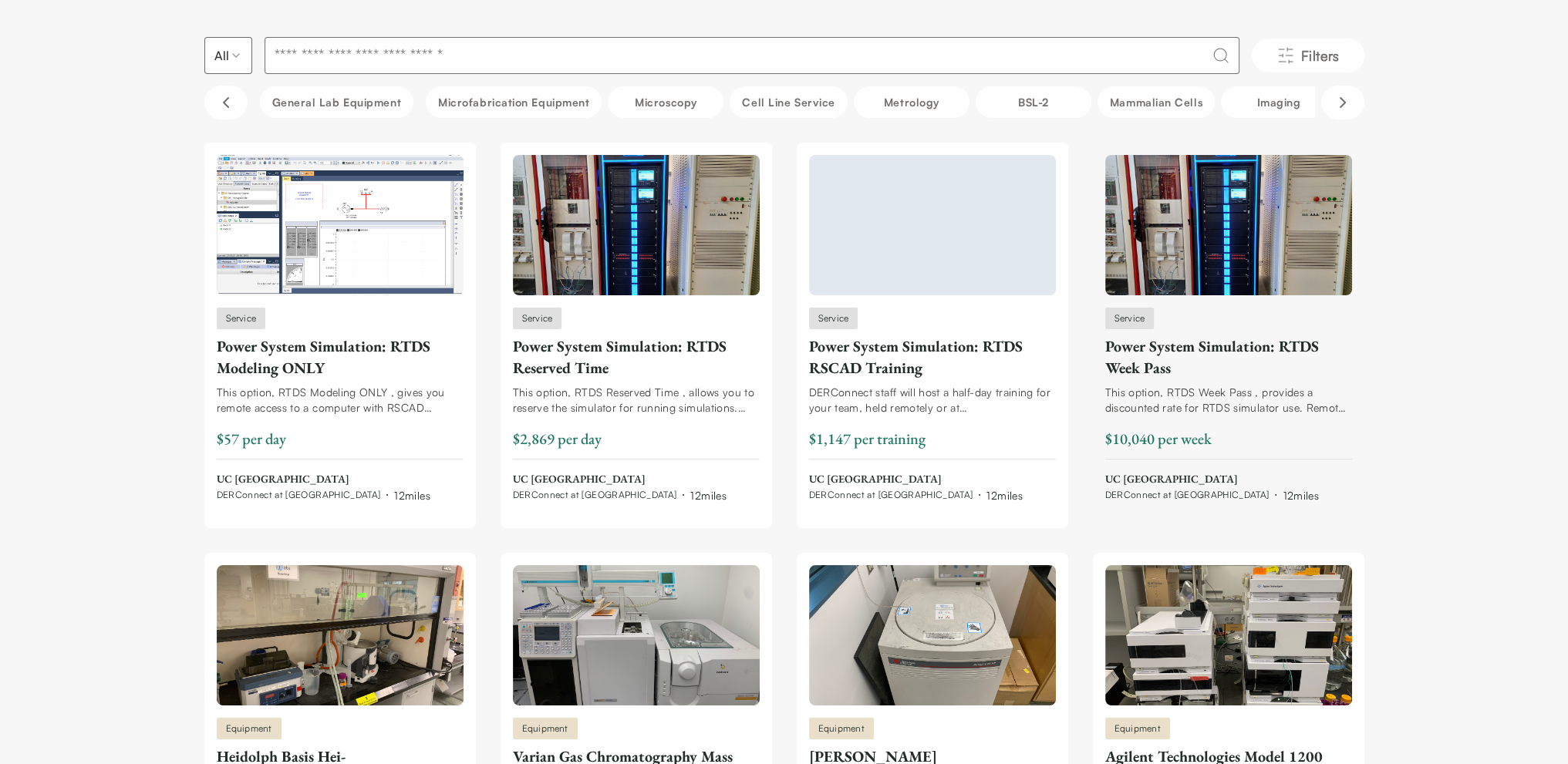
click at [1151, 348] on div "Power System Simulation: RTDS Week Pass" at bounding box center [1228, 357] width 246 height 43
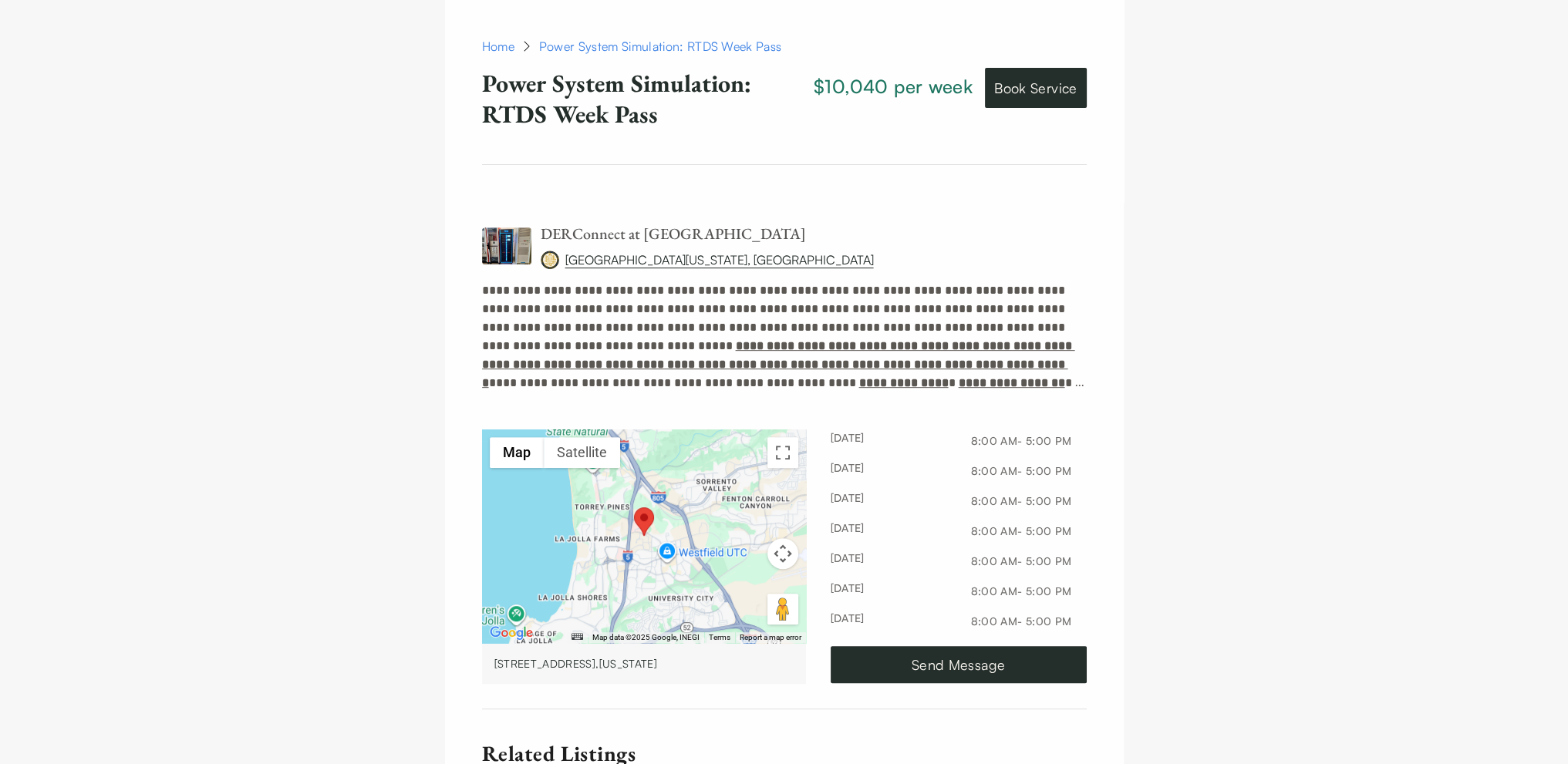
scroll to position [623, 0]
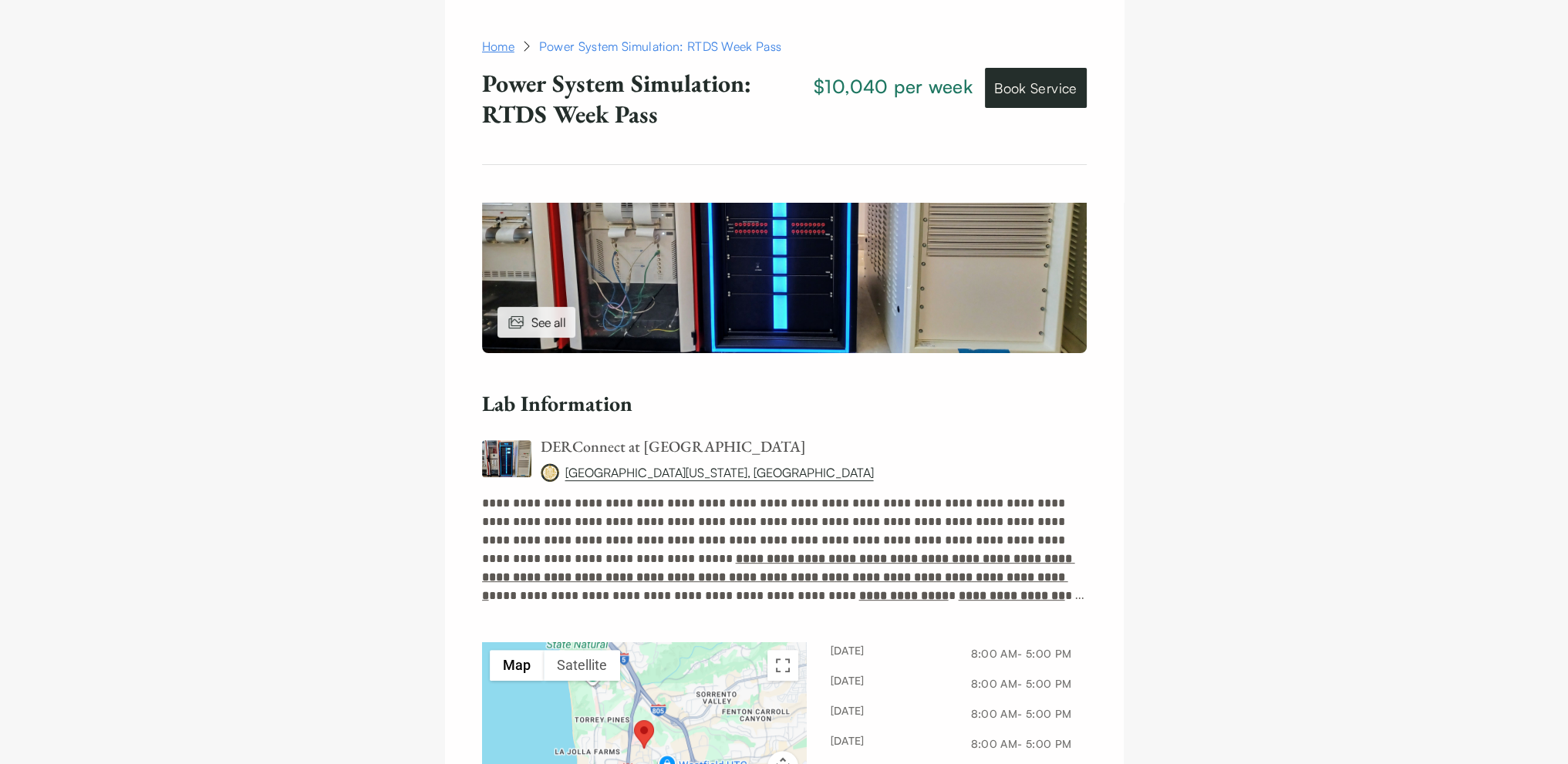
click at [503, 46] on link "Home" at bounding box center [499, 46] width 33 height 19
